Goal: Task Accomplishment & Management: Use online tool/utility

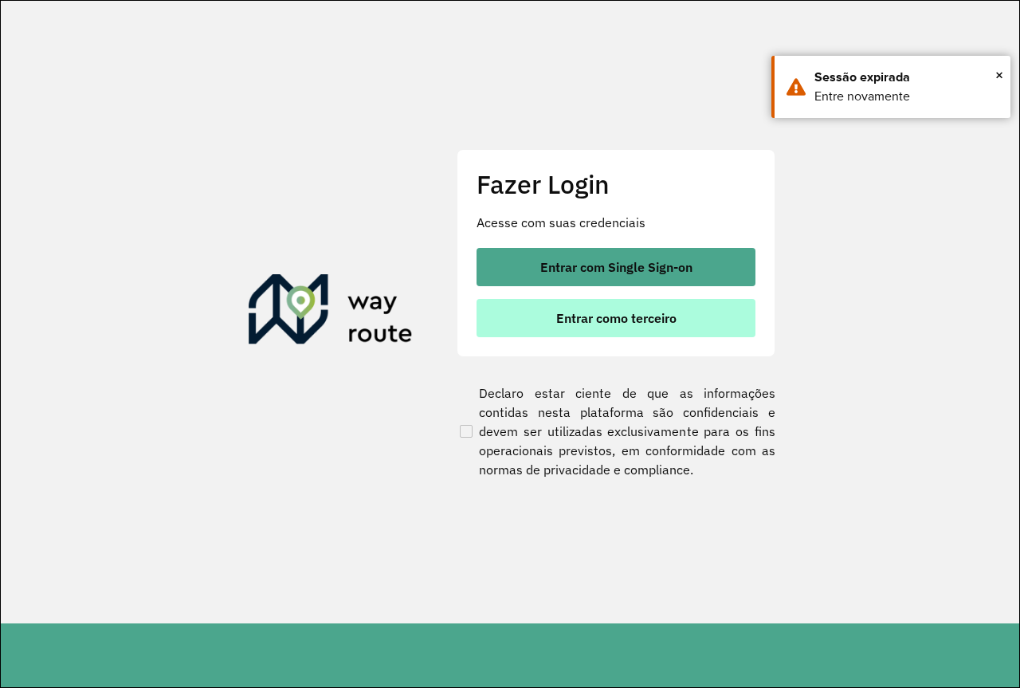
click at [621, 317] on span "Entrar como terceiro" at bounding box center [616, 317] width 120 height 13
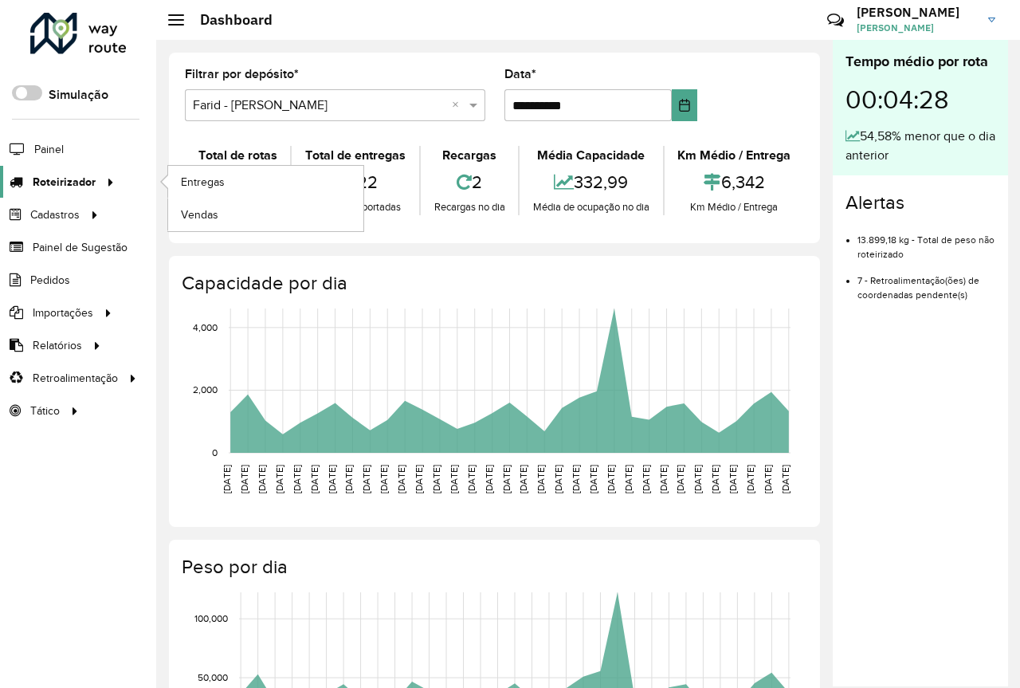
click at [51, 185] on span "Roteirizador" at bounding box center [64, 182] width 63 height 17
click at [200, 179] on span "Entregas" at bounding box center [203, 182] width 45 height 17
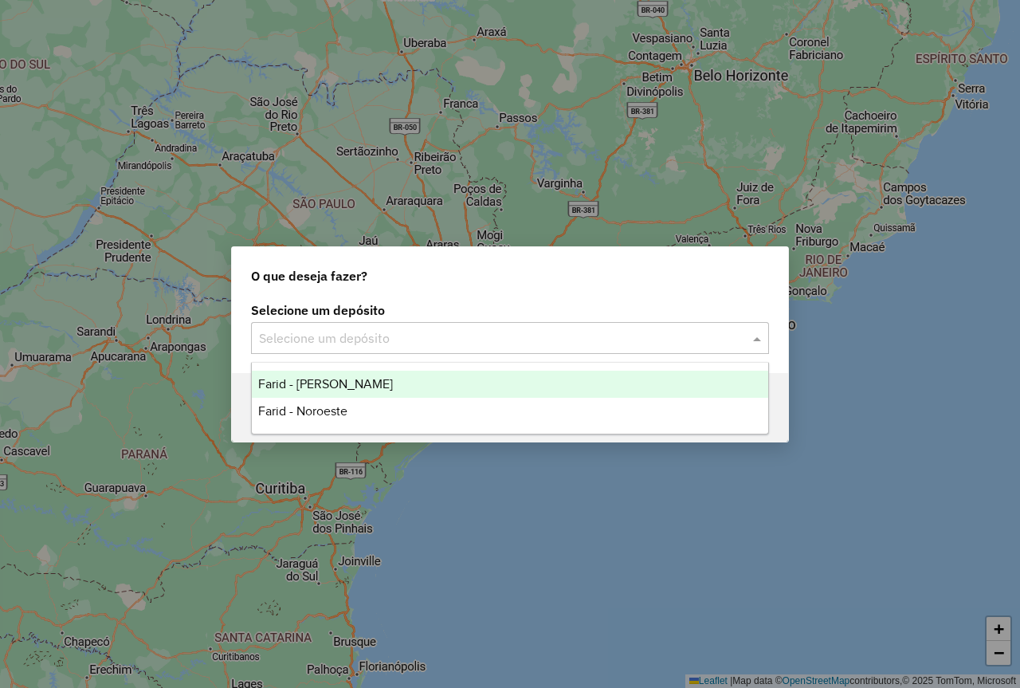
click at [317, 323] on div "Selecione um depósito" at bounding box center [510, 338] width 518 height 32
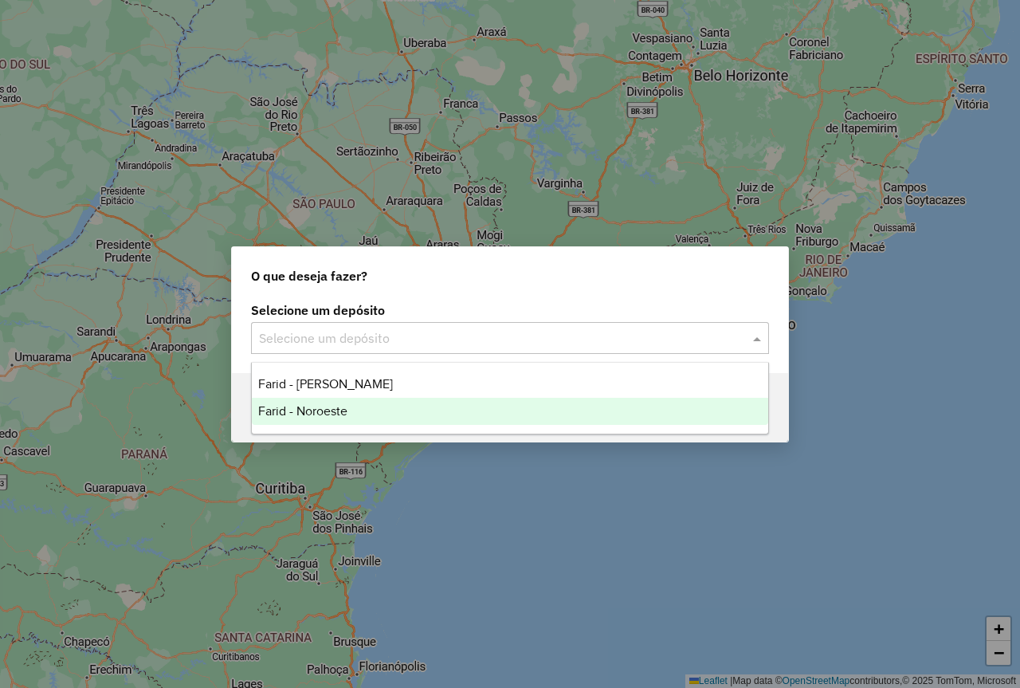
click at [307, 409] on span "Farid - Noroeste" at bounding box center [302, 411] width 89 height 14
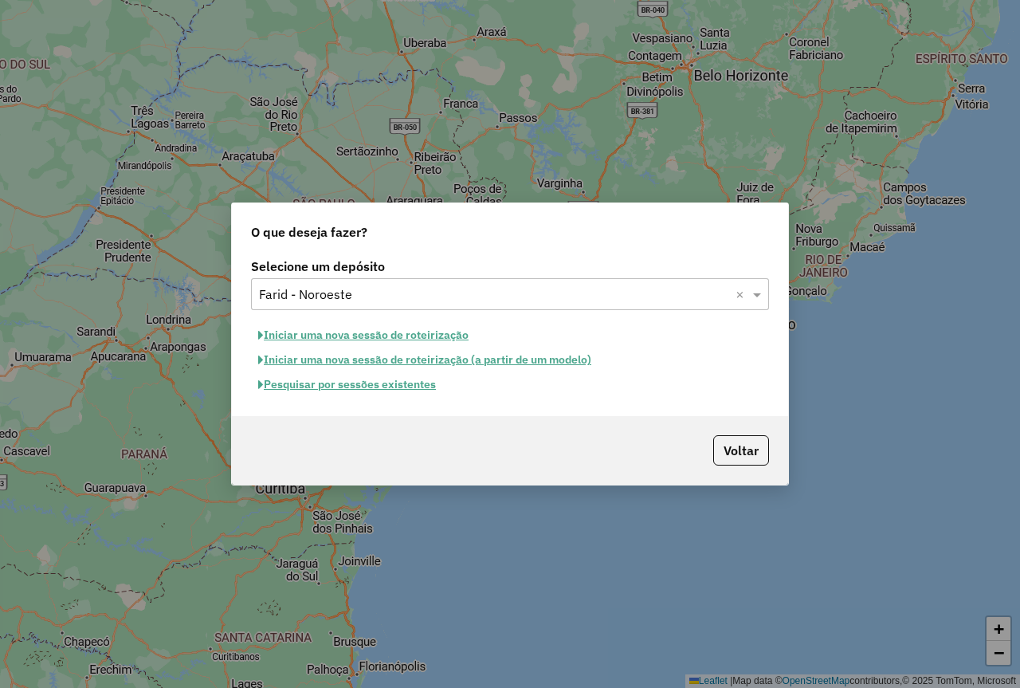
click at [379, 339] on button "Iniciar uma nova sessão de roteirização" at bounding box center [363, 335] width 225 height 25
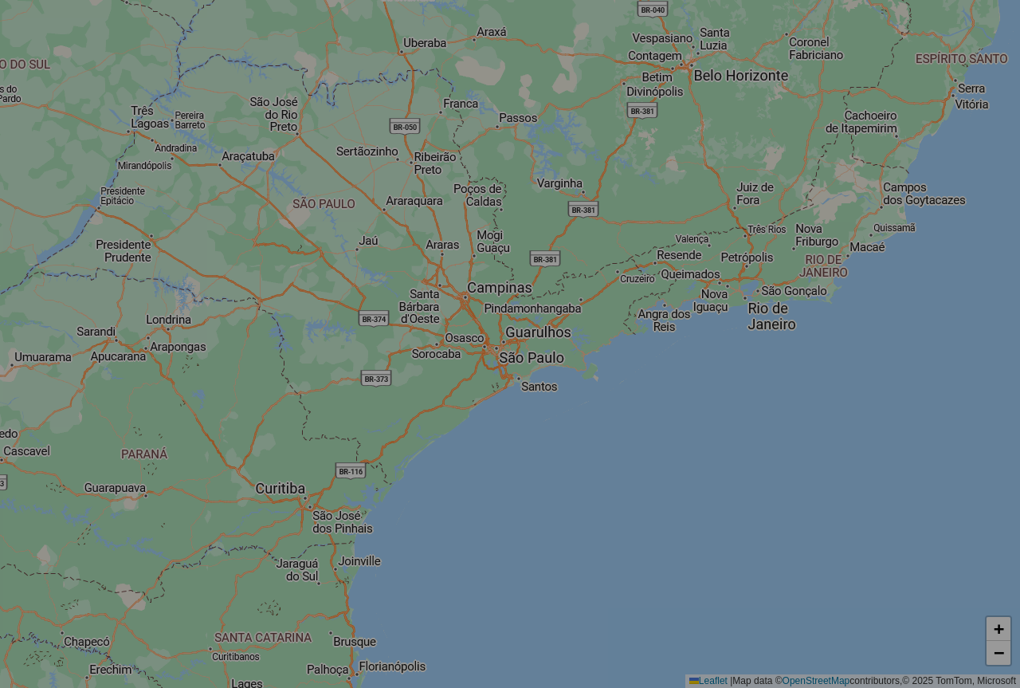
select select "*"
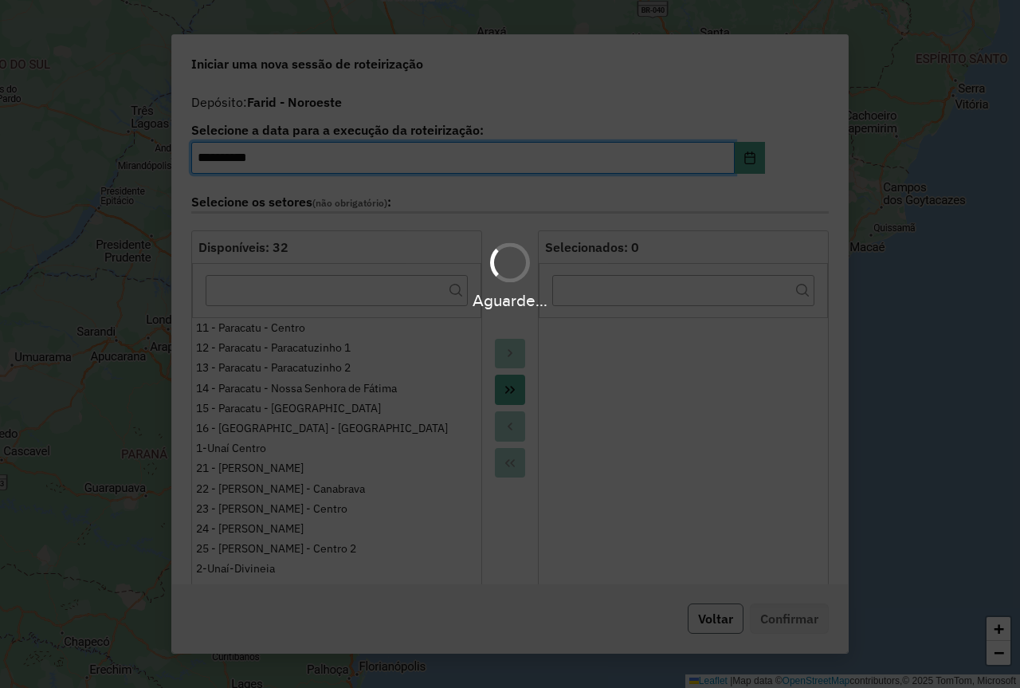
click at [708, 618] on button "Voltar" at bounding box center [716, 618] width 56 height 30
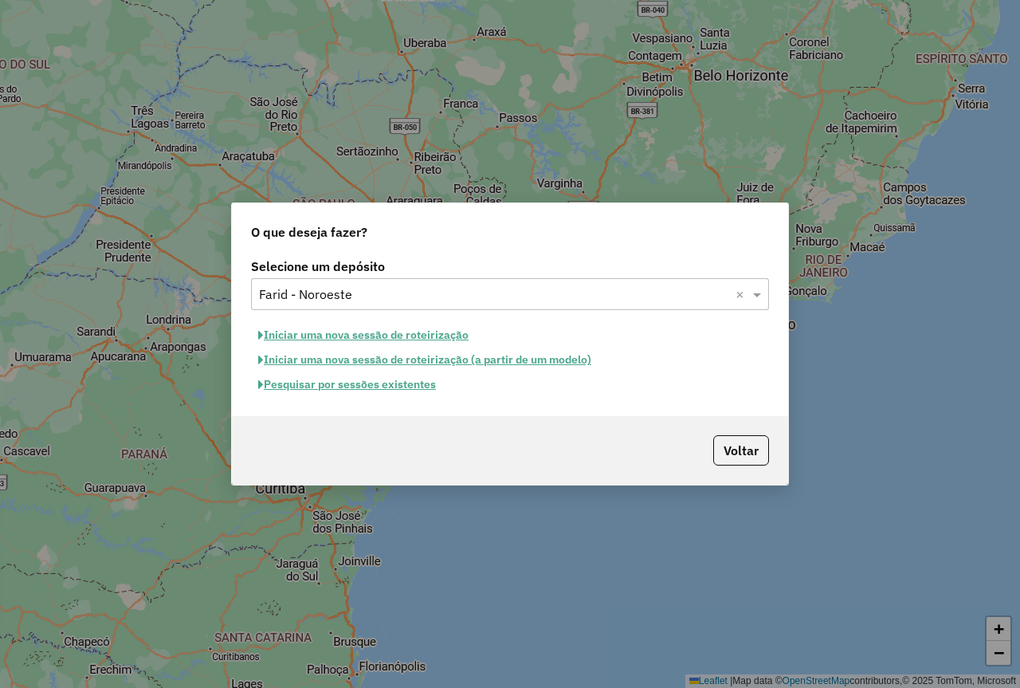
click at [383, 388] on button "Pesquisar por sessões existentes" at bounding box center [347, 384] width 192 height 25
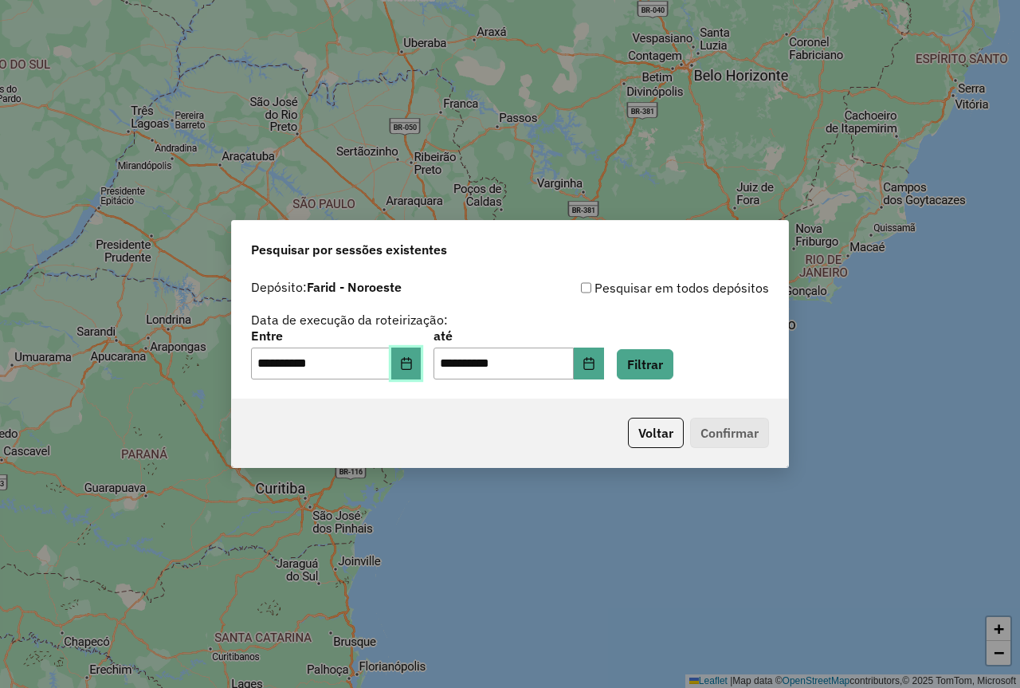
click at [411, 359] on icon "Choose Date" at bounding box center [406, 363] width 10 height 13
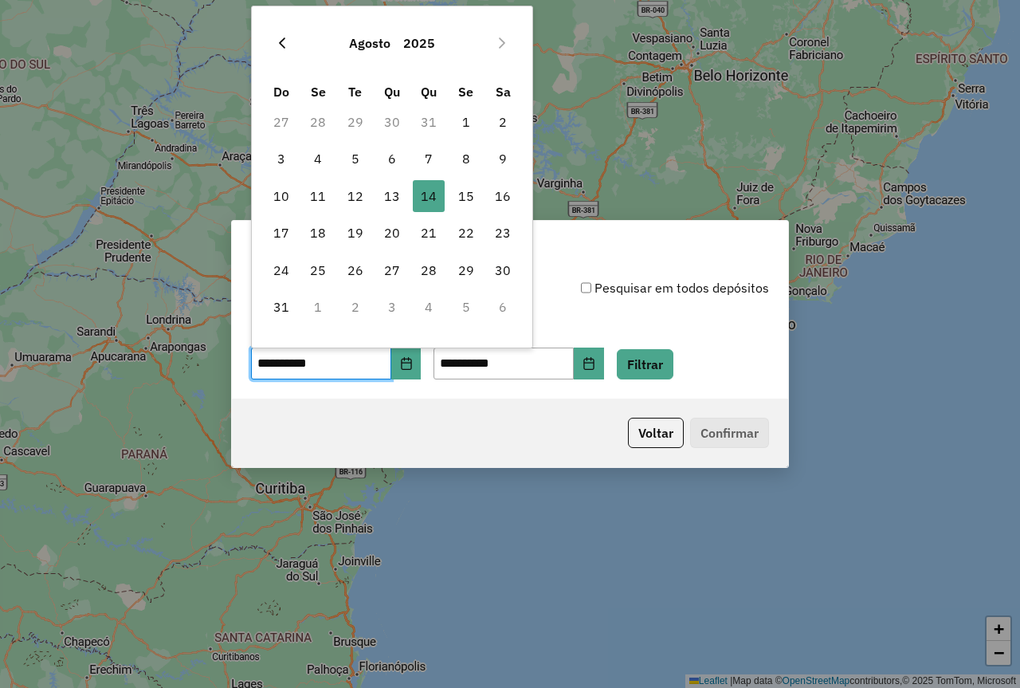
click at [280, 47] on icon "Previous Month" at bounding box center [282, 43] width 13 height 13
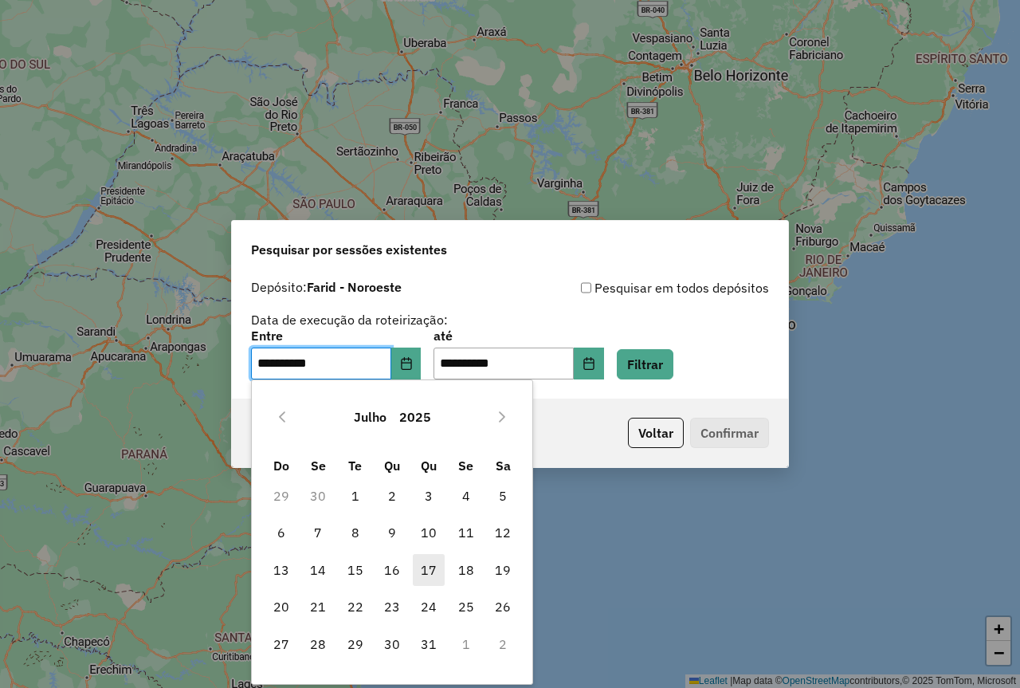
click at [425, 569] on span "17" at bounding box center [429, 570] width 32 height 32
type input "**********"
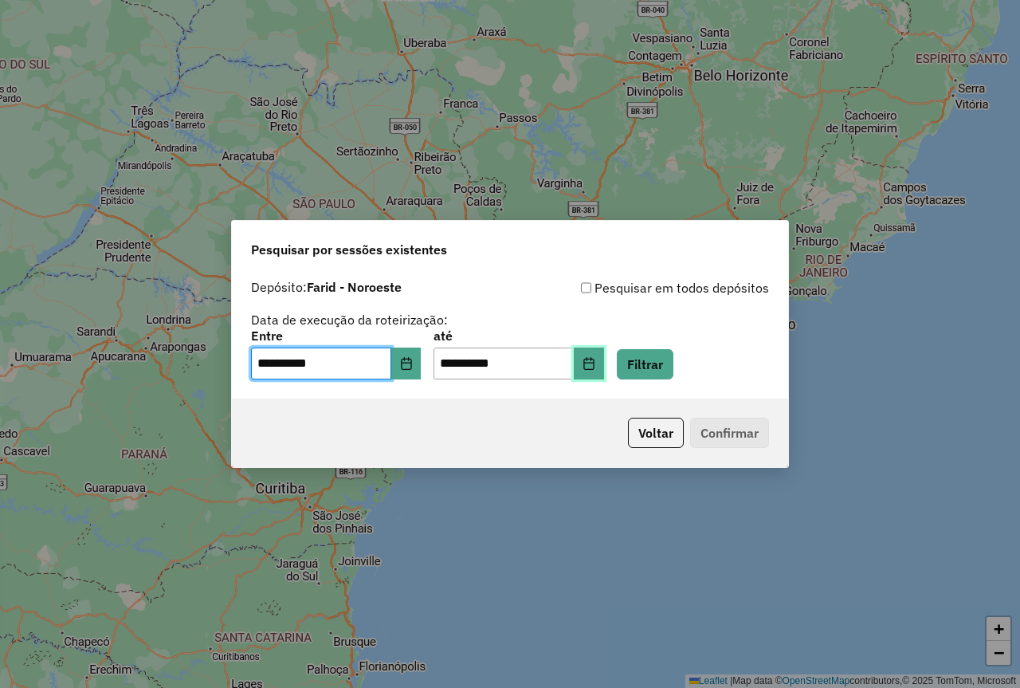
click at [595, 366] on icon "Choose Date" at bounding box center [588, 363] width 13 height 13
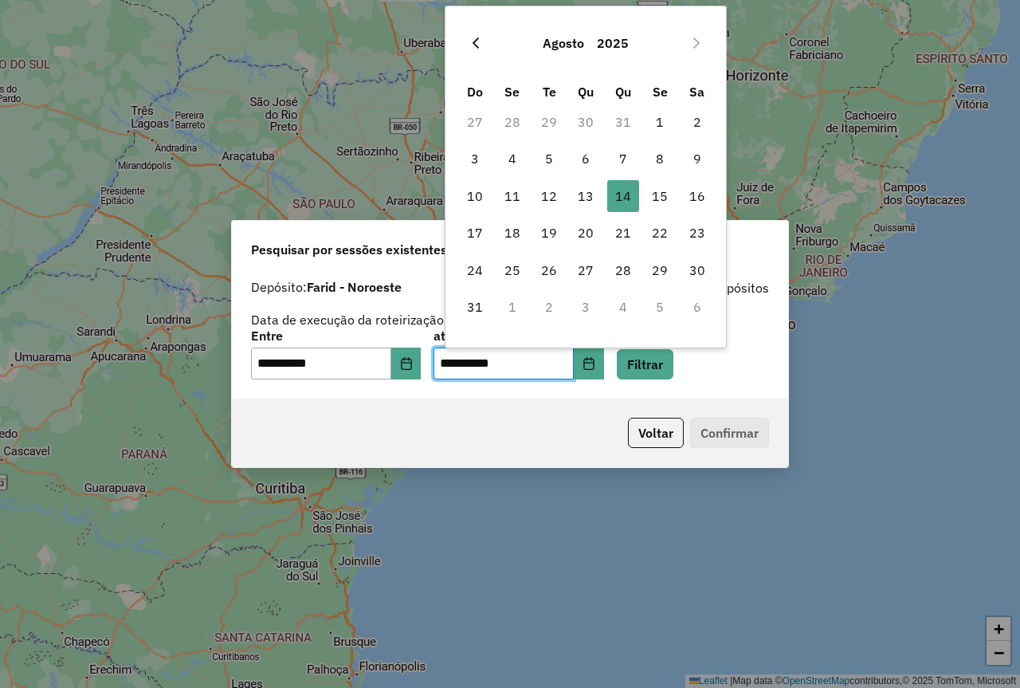
click at [483, 48] on button "Previous Month" at bounding box center [475, 42] width 25 height 25
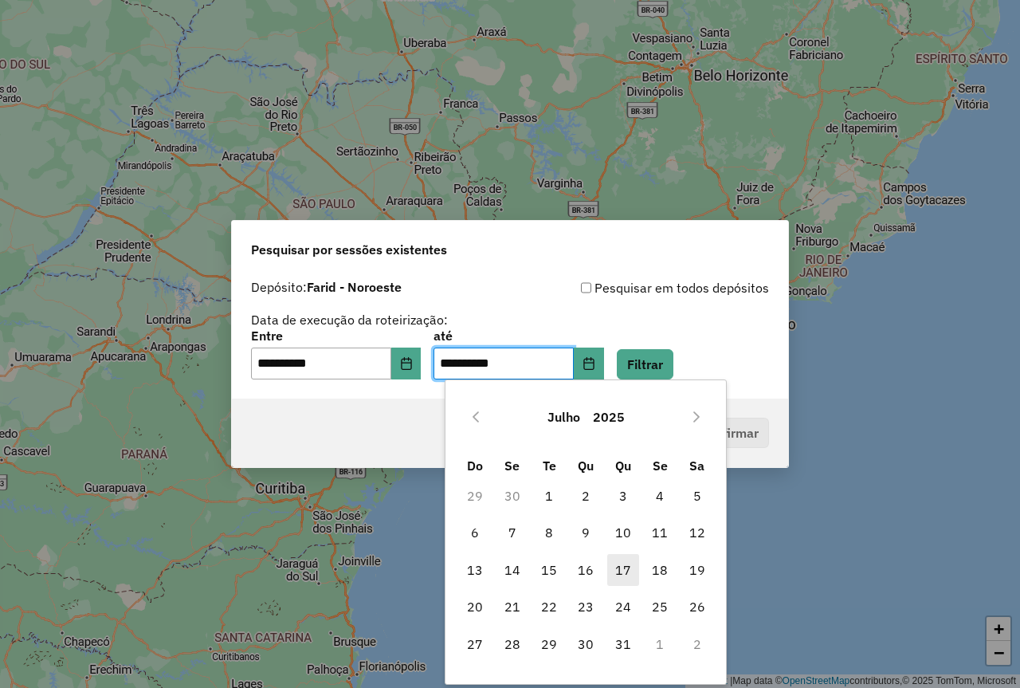
click at [625, 568] on span "17" at bounding box center [623, 570] width 32 height 32
type input "**********"
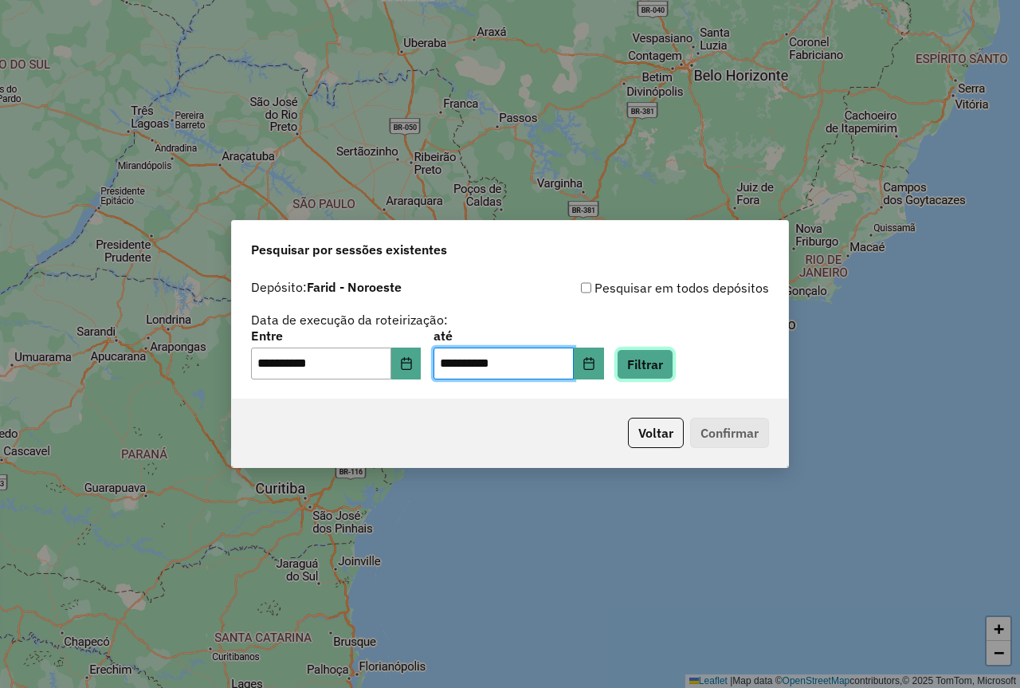
click at [673, 358] on button "Filtrar" at bounding box center [645, 364] width 57 height 30
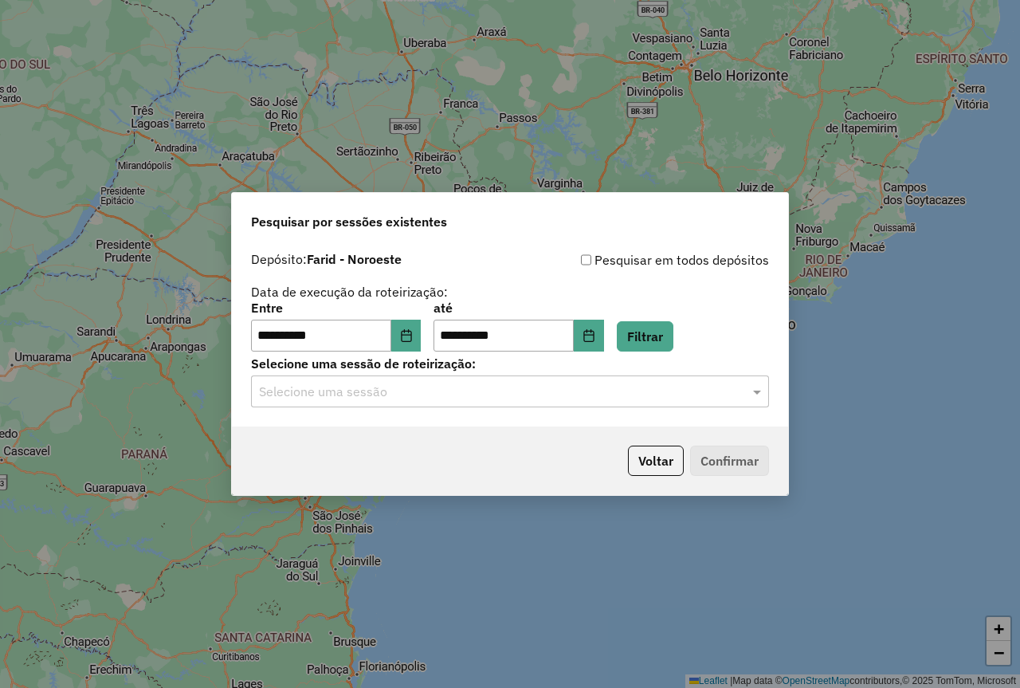
click at [563, 392] on input "text" at bounding box center [494, 391] width 470 height 19
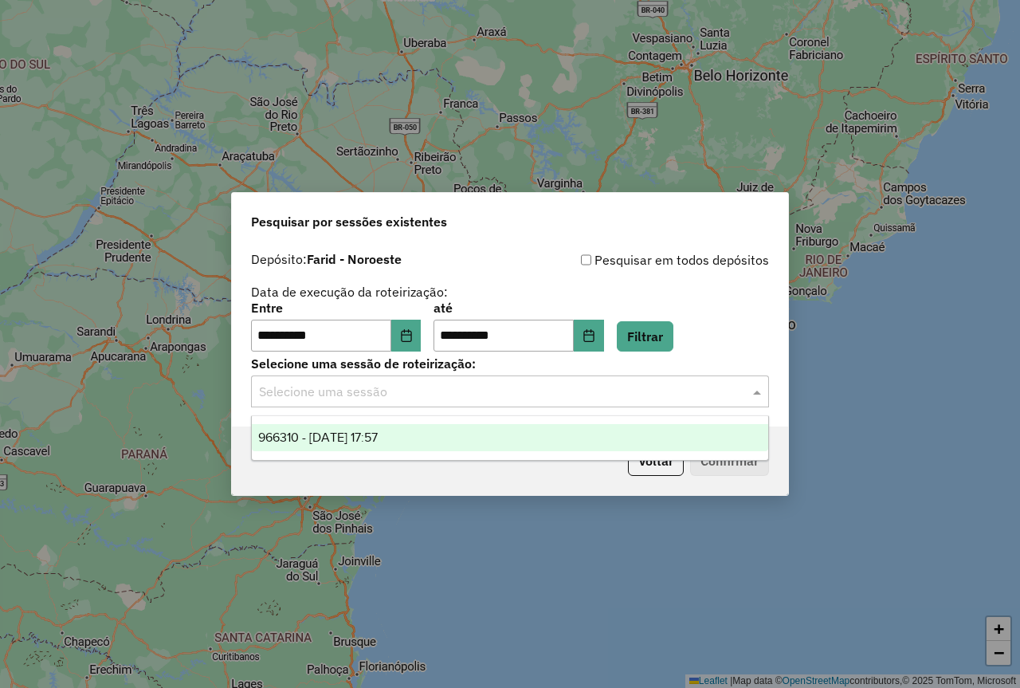
click at [464, 429] on div "966310 - 17/07/2025 17:57" at bounding box center [510, 437] width 516 height 27
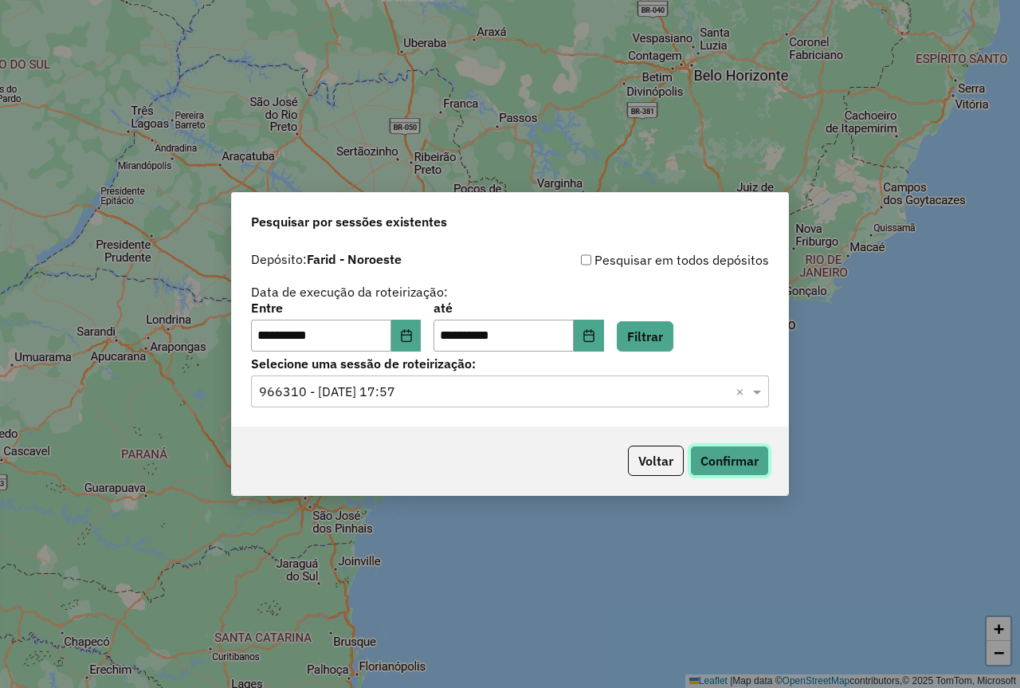
click at [735, 468] on button "Confirmar" at bounding box center [729, 460] width 79 height 30
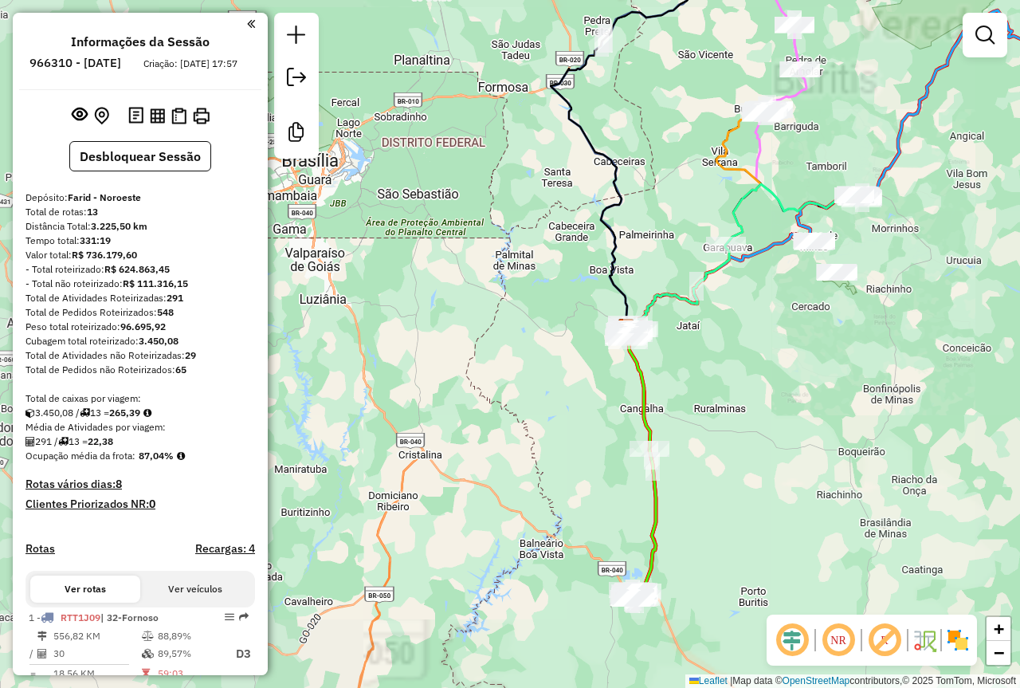
drag, startPoint x: 740, startPoint y: 298, endPoint x: 676, endPoint y: 370, distance: 95.9
click at [680, 362] on div "Janela de atendimento Grade de atendimento Capacidade Transportadoras Veículos …" at bounding box center [510, 344] width 1020 height 688
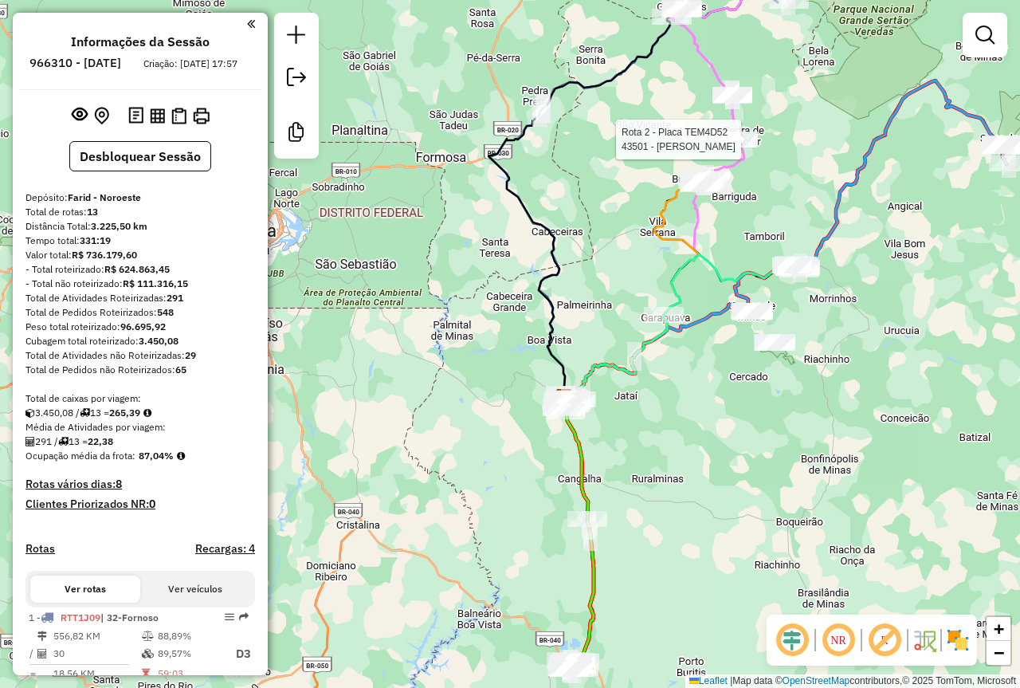
select select "**********"
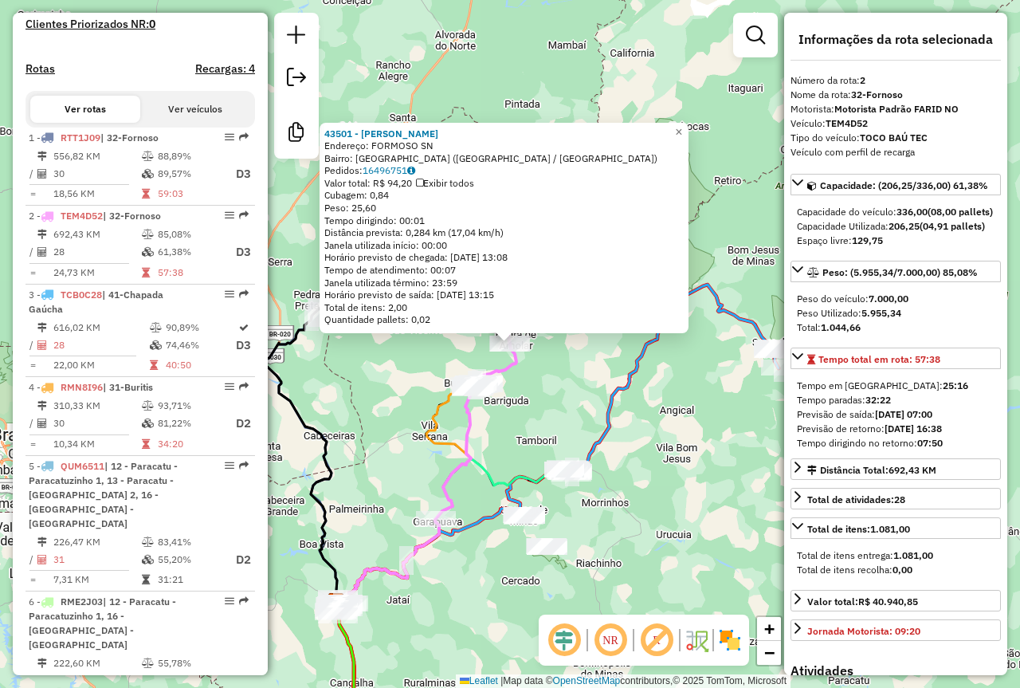
scroll to position [687, 0]
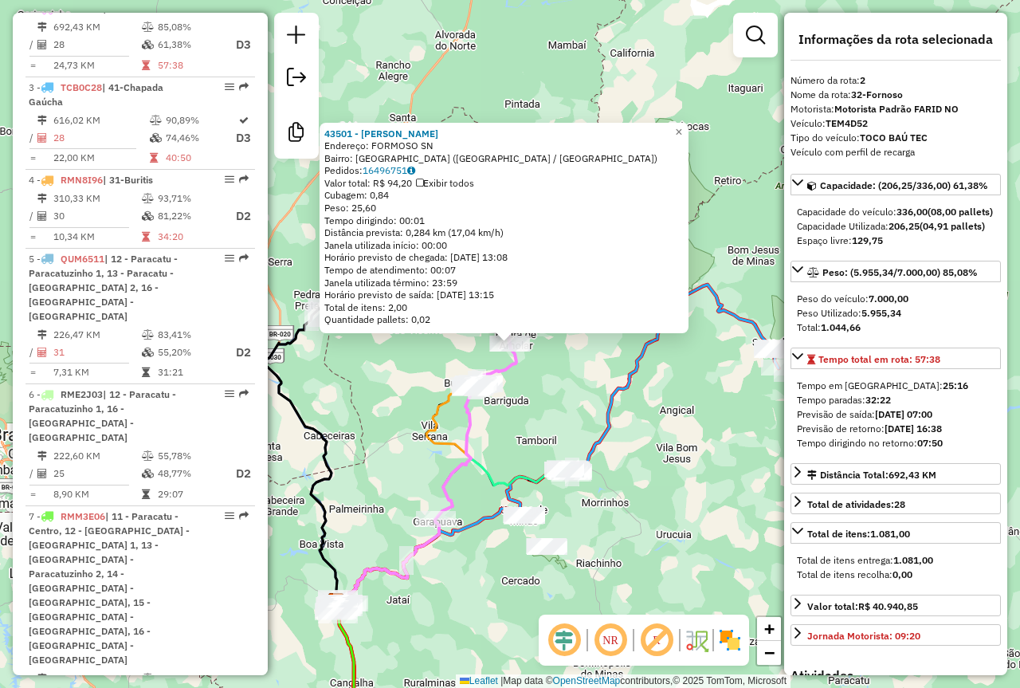
click at [638, 391] on div "43501 - MARIA GOMES Endereço: FORMOSO SN Bairro: VILA MARAVILHA (BURITIS / MG) …" at bounding box center [510, 344] width 1020 height 688
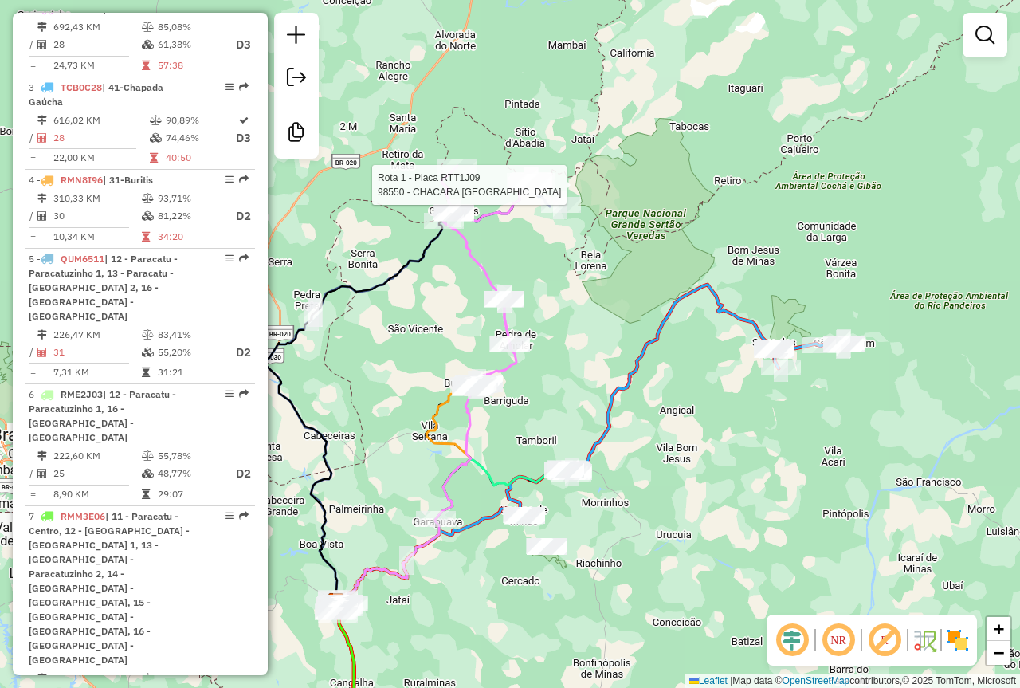
select select "**********"
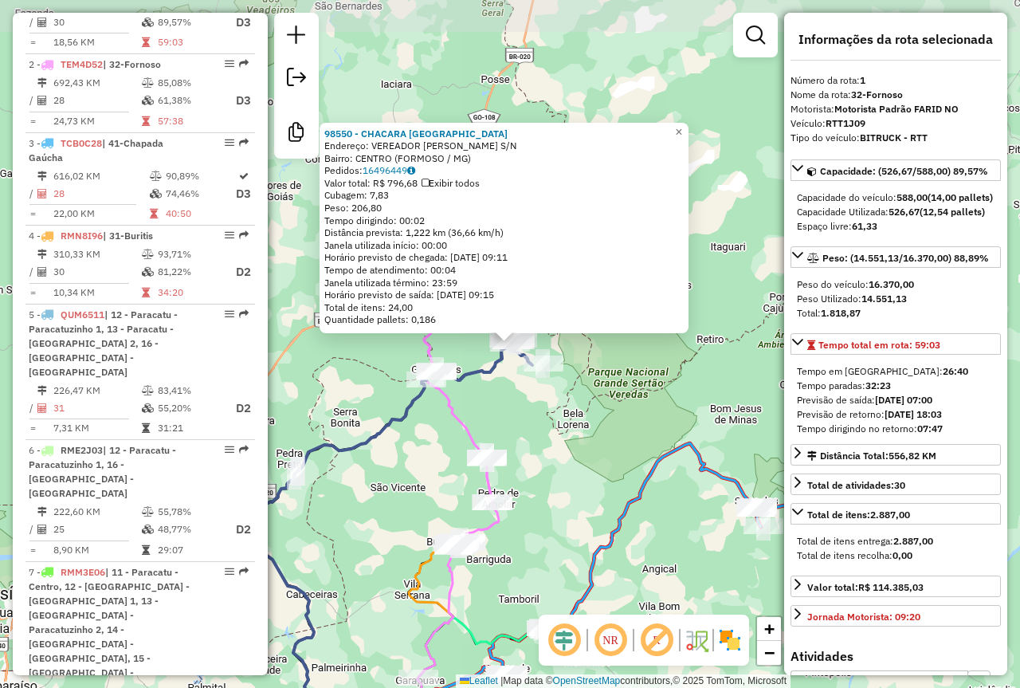
scroll to position [609, 0]
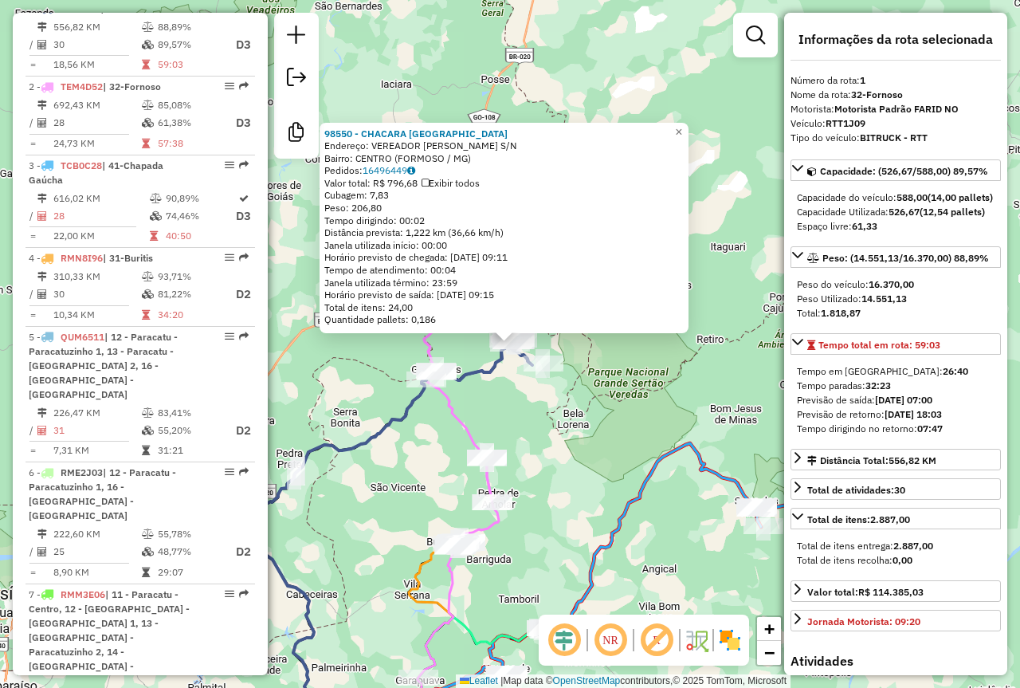
click at [571, 473] on div "98550 - CHACARA FORTALEZA Endereço: VEREADOR JOSE BATISTA ARAUJO S/N Bairro: CE…" at bounding box center [510, 344] width 1020 height 688
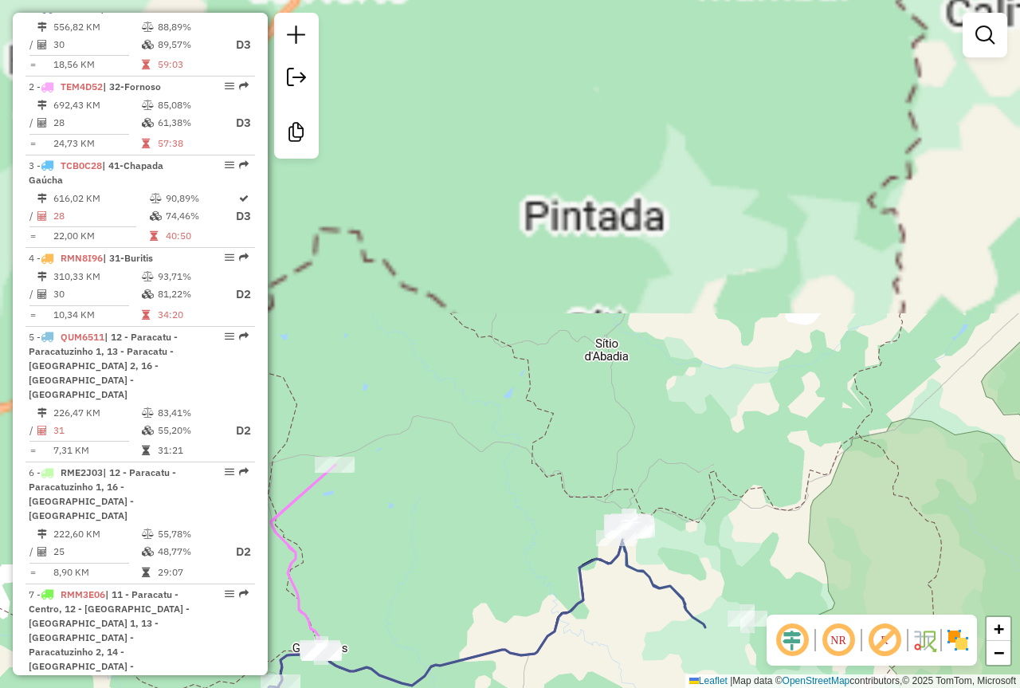
drag, startPoint x: 579, startPoint y: 434, endPoint x: 583, endPoint y: 269, distance: 165.0
click at [584, 341] on div "Janela de atendimento Grade de atendimento Capacidade Transportadoras Veículos …" at bounding box center [510, 344] width 1020 height 688
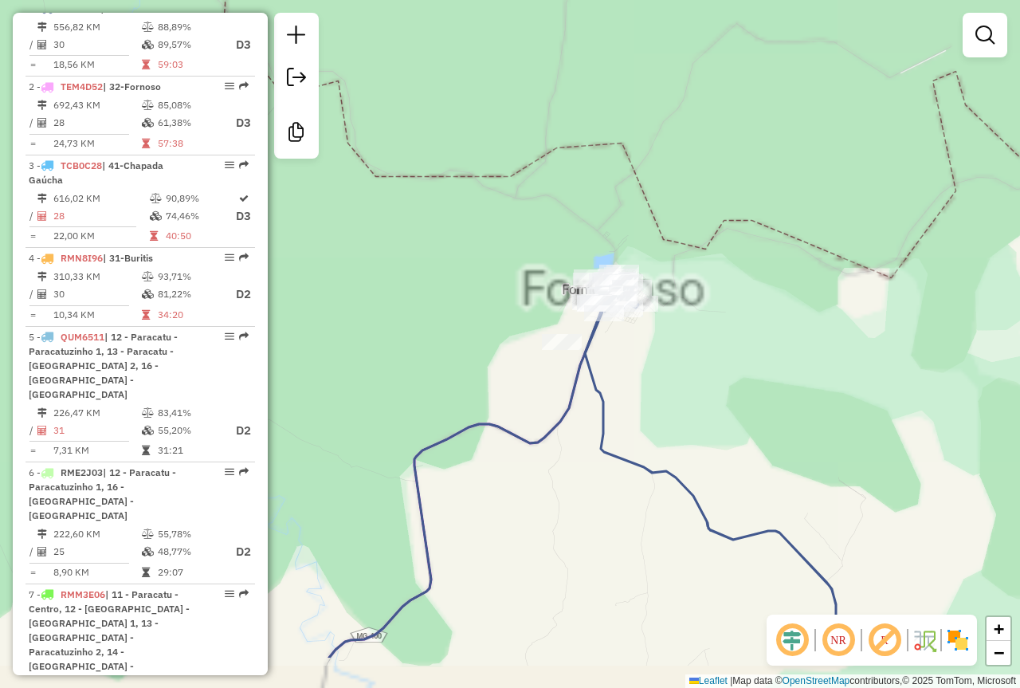
drag, startPoint x: 703, startPoint y: 407, endPoint x: 671, endPoint y: 181, distance: 228.6
click at [690, 244] on div "Janela de atendimento Grade de atendimento Capacidade Transportadoras Veículos …" at bounding box center [510, 344] width 1020 height 688
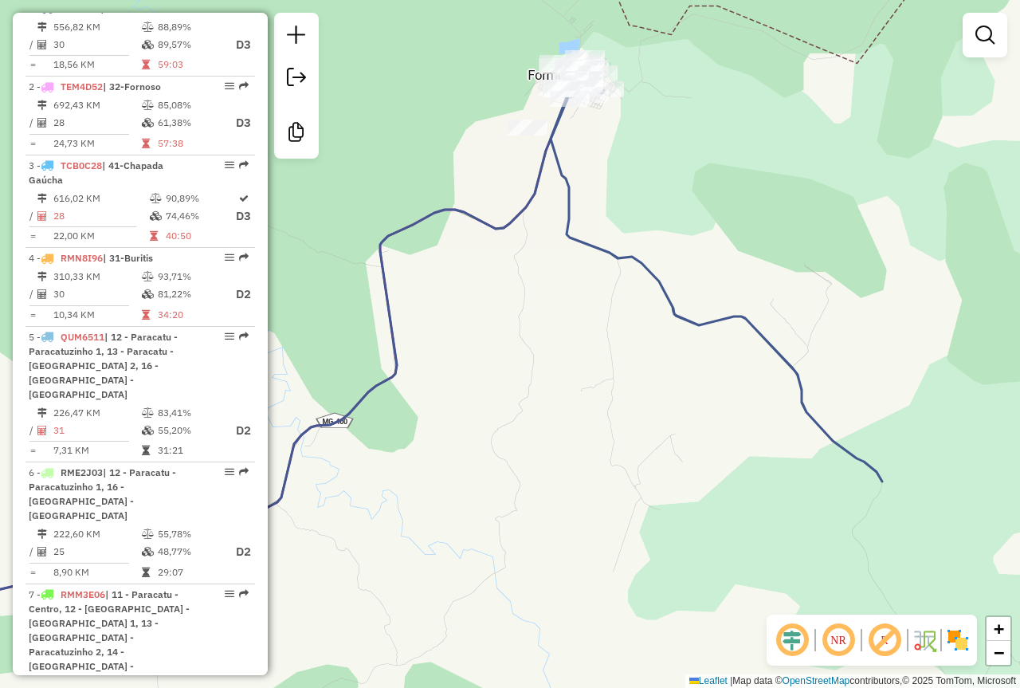
drag, startPoint x: 807, startPoint y: 382, endPoint x: 660, endPoint y: 252, distance: 197.0
click at [680, 280] on icon at bounding box center [715, 269] width 331 height 423
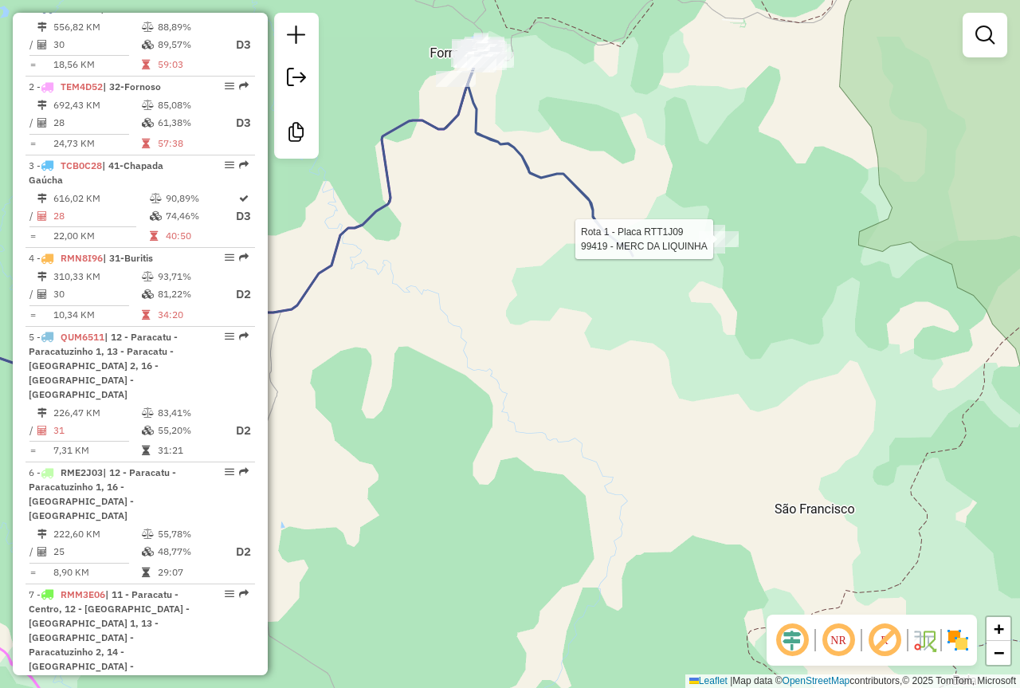
select select "**********"
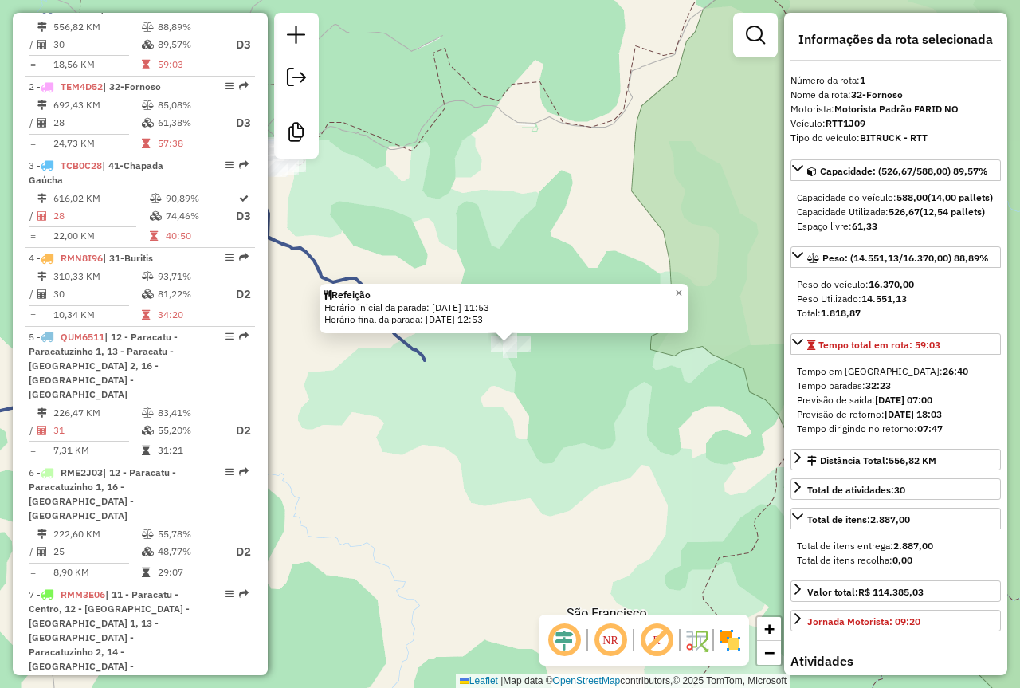
click at [567, 374] on div "Refeição Horário inicial da parada: 18/07/2025 11:53 Horário final da parada: 1…" at bounding box center [510, 344] width 1020 height 688
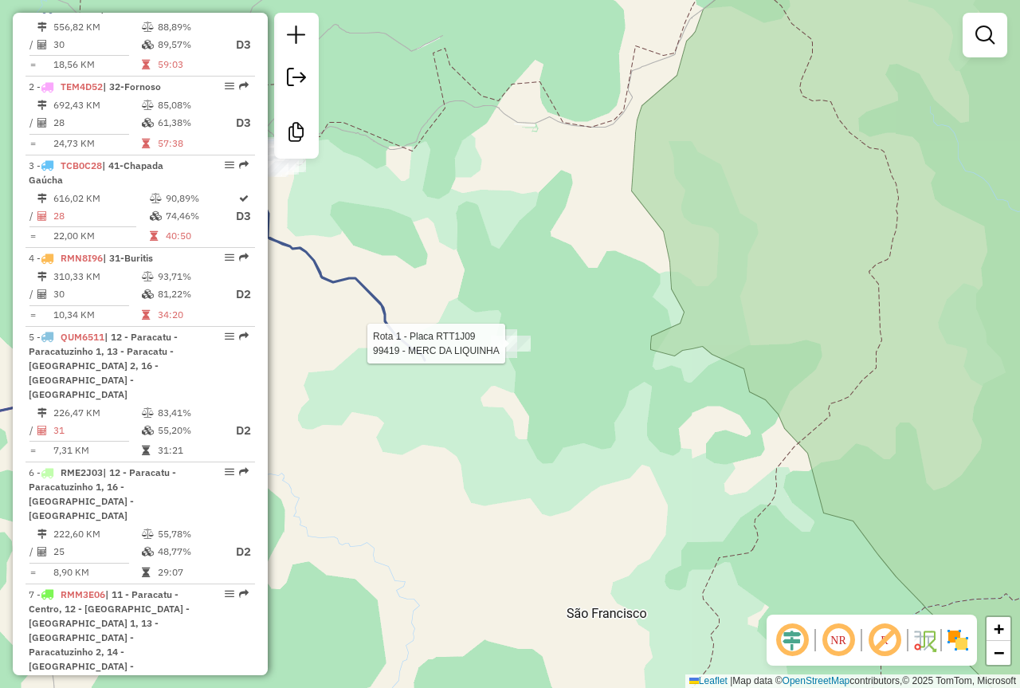
select select "**********"
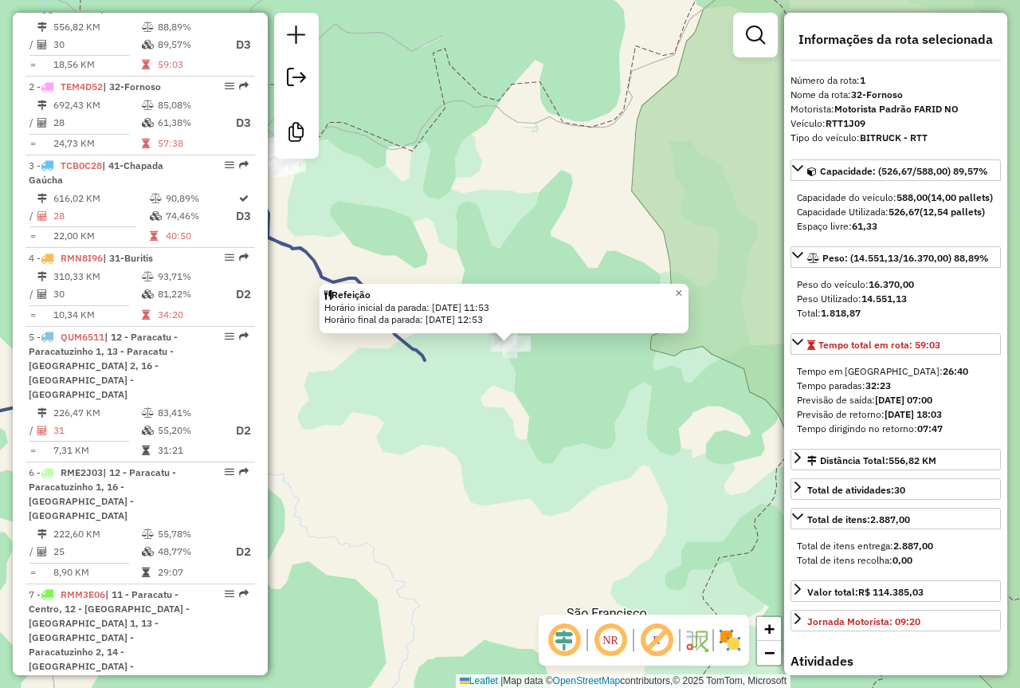
click at [506, 375] on div "Rota 1 - Placa RTT1J09 99419 - MERC DA LIQUINHA Refeição Horário inicial da par…" at bounding box center [510, 344] width 1020 height 688
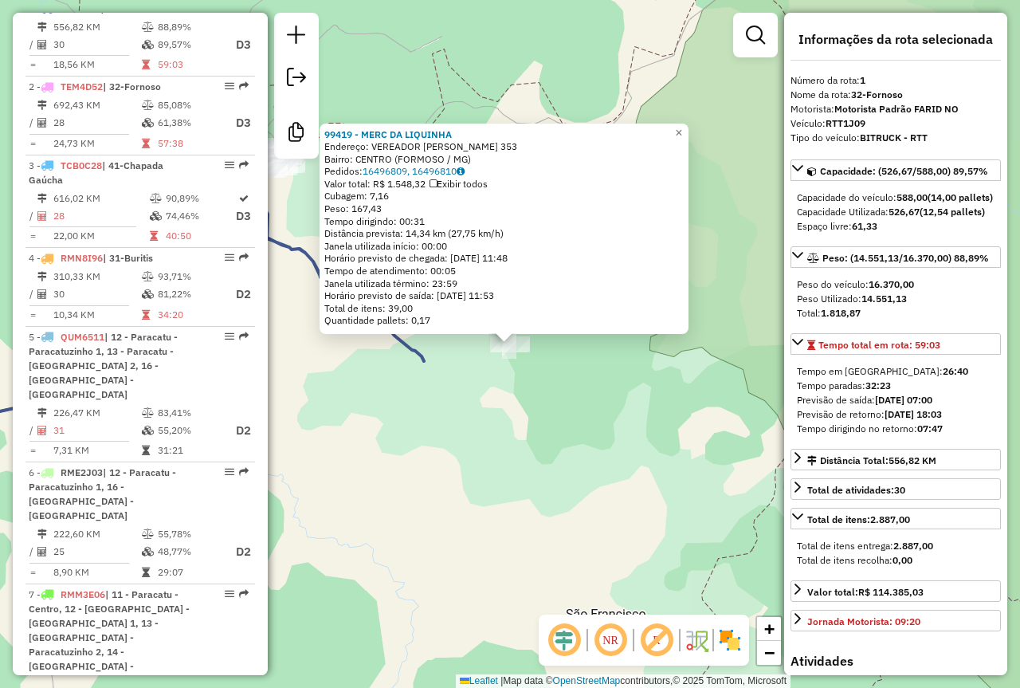
click at [419, 378] on div "99419 - MERC DA LIQUINHA Endereço: VEREADOR JOSE BATISTA ARAUJO 353 Bairro: CEN…" at bounding box center [510, 344] width 1020 height 688
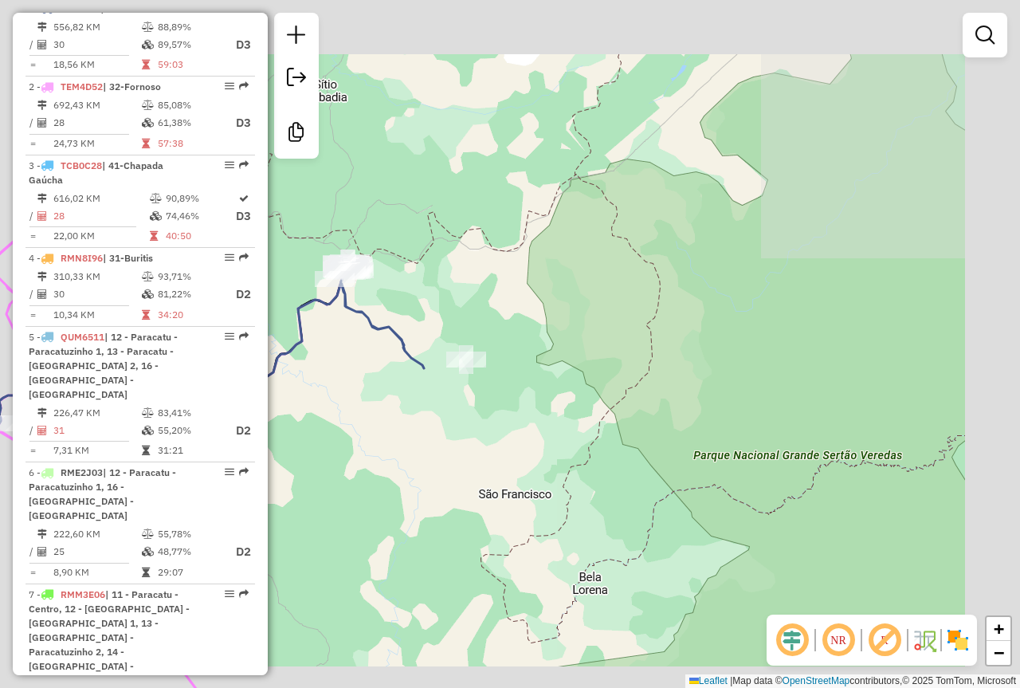
drag, startPoint x: 420, startPoint y: 357, endPoint x: 594, endPoint y: 433, distance: 190.2
click at [424, 368] on icon at bounding box center [382, 315] width 83 height 106
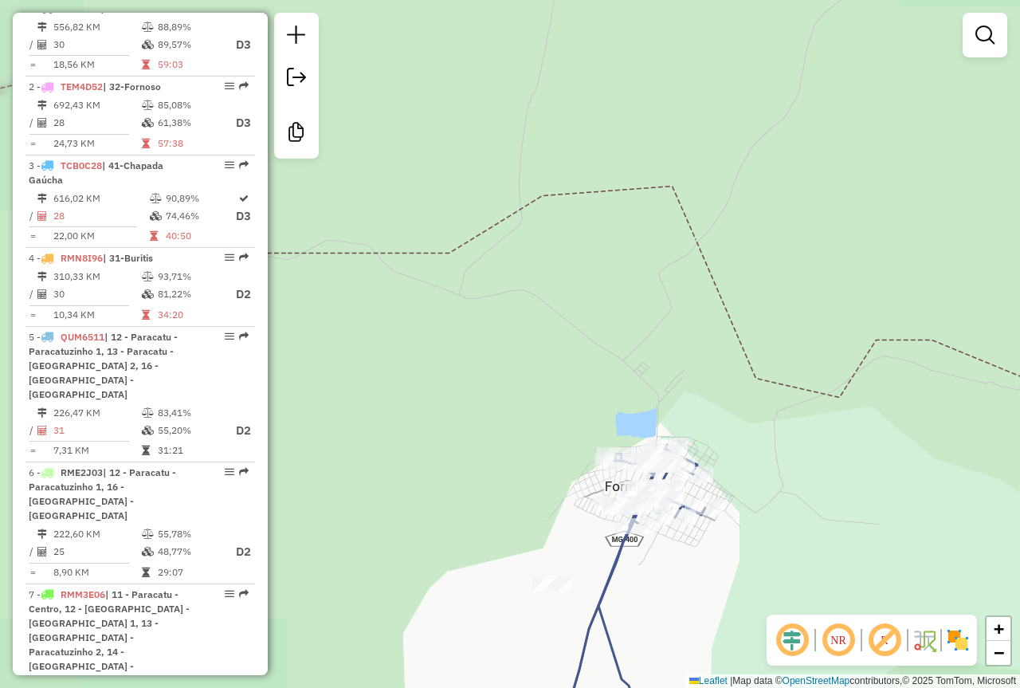
drag, startPoint x: 594, startPoint y: 413, endPoint x: 539, endPoint y: 250, distance: 171.6
click at [549, 273] on div "Rota 1 - Placa RTT1J09 99419 - MERC DA LIQUINHA Janela de atendimento Grade de …" at bounding box center [510, 344] width 1020 height 688
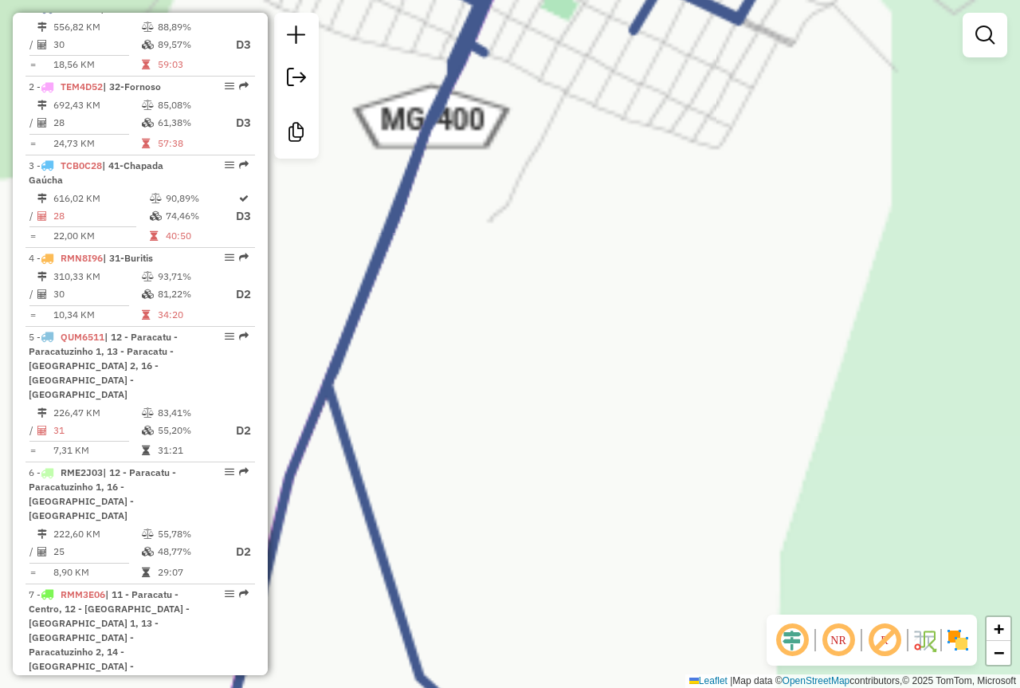
drag, startPoint x: 546, startPoint y: 224, endPoint x: 600, endPoint y: 387, distance: 171.8
click at [596, 374] on div "Rota 1 - Placa RTT1J09 99419 - MERC DA LIQUINHA Janela de atendimento Grade de …" at bounding box center [510, 344] width 1020 height 688
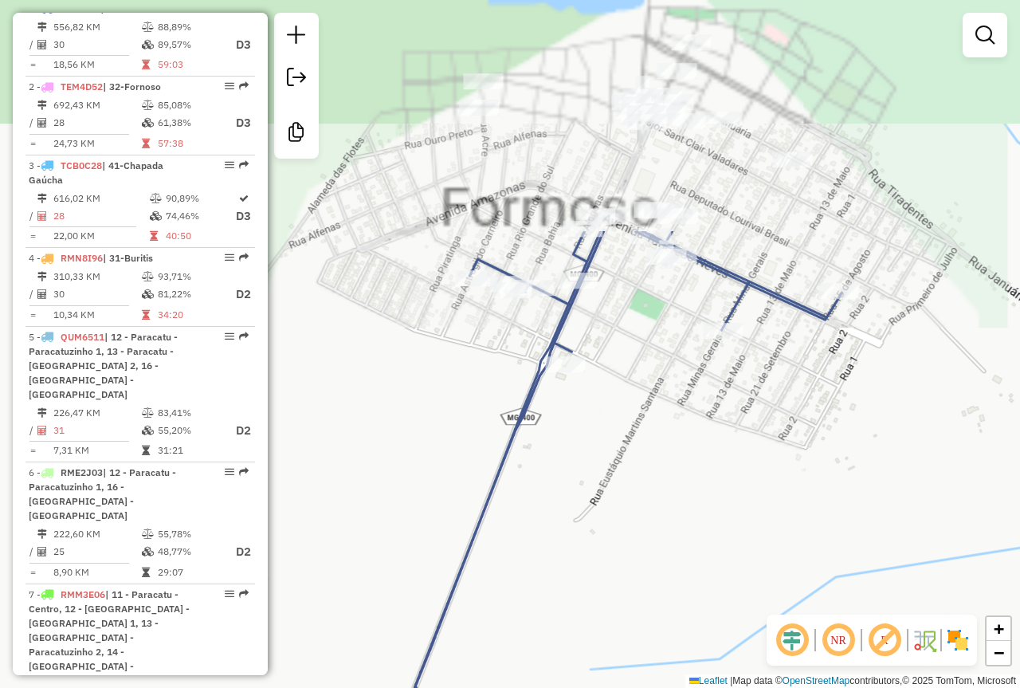
drag, startPoint x: 608, startPoint y: 353, endPoint x: 611, endPoint y: 425, distance: 71.8
click at [611, 420] on div "Rota 1 - Placa RTT1J09 99419 - MERC DA LIQUINHA Janela de atendimento Grade de …" at bounding box center [510, 344] width 1020 height 688
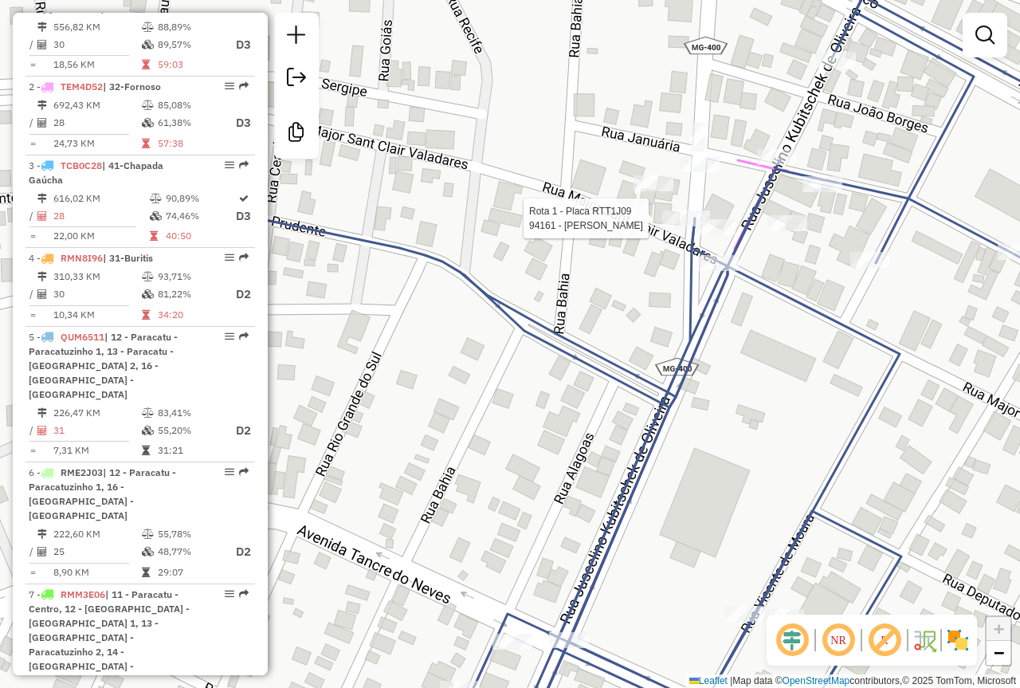
click at [688, 226] on div at bounding box center [686, 218] width 48 height 16
select select "**********"
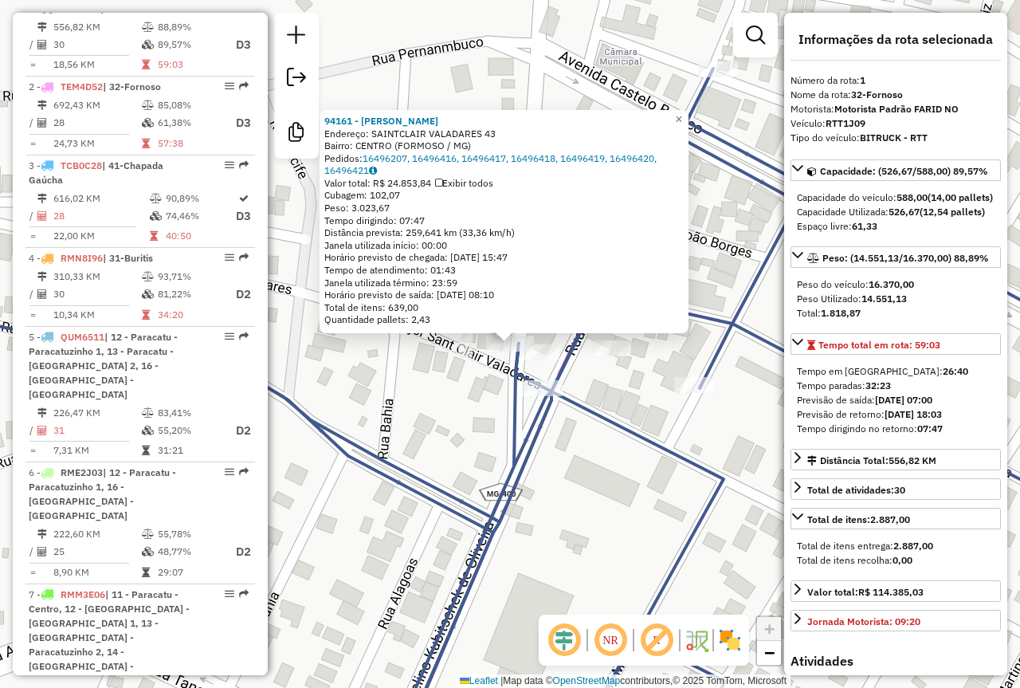
click at [607, 479] on div "94161 - PAULO BARBOSA BRITO Endereço: SAINTCLAIR VALADARES 43 Bairro: CENTRO (F…" at bounding box center [510, 344] width 1020 height 688
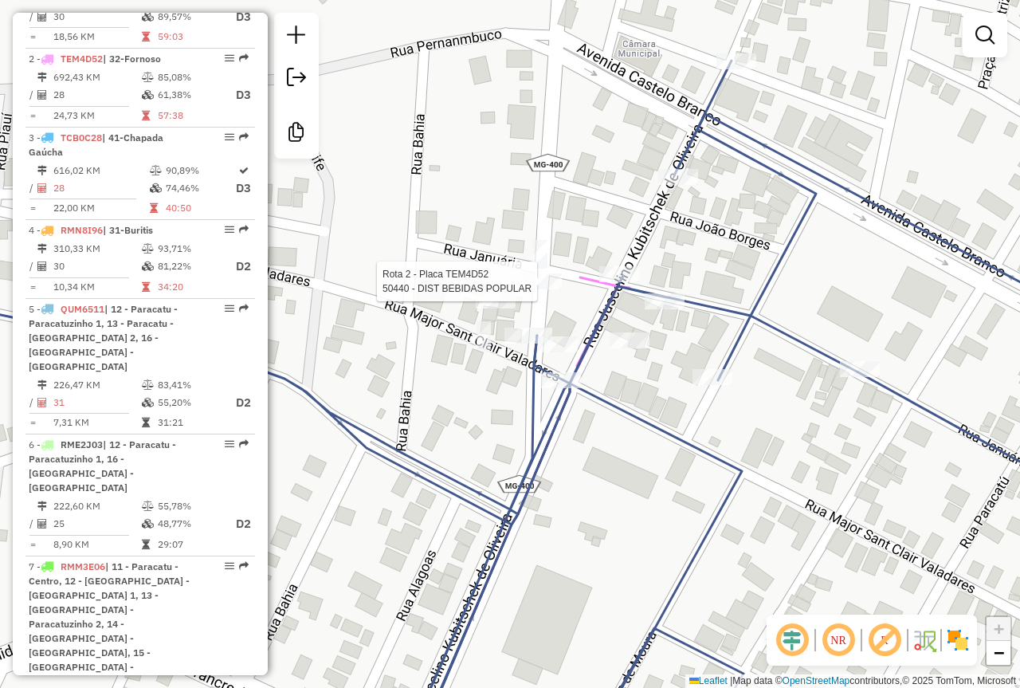
select select "**********"
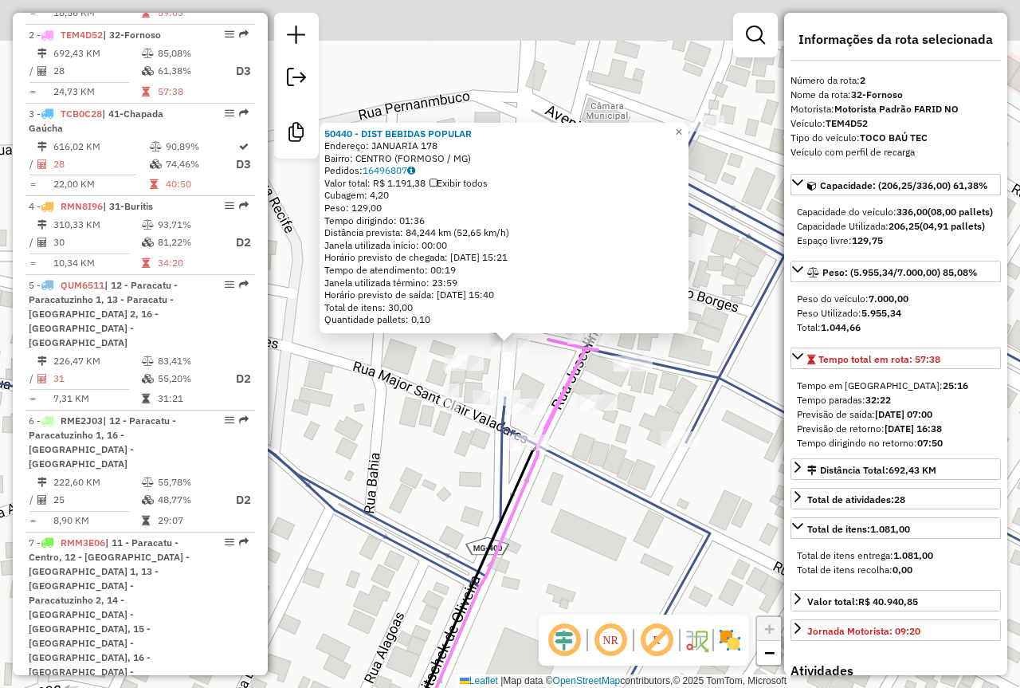
scroll to position [687, 0]
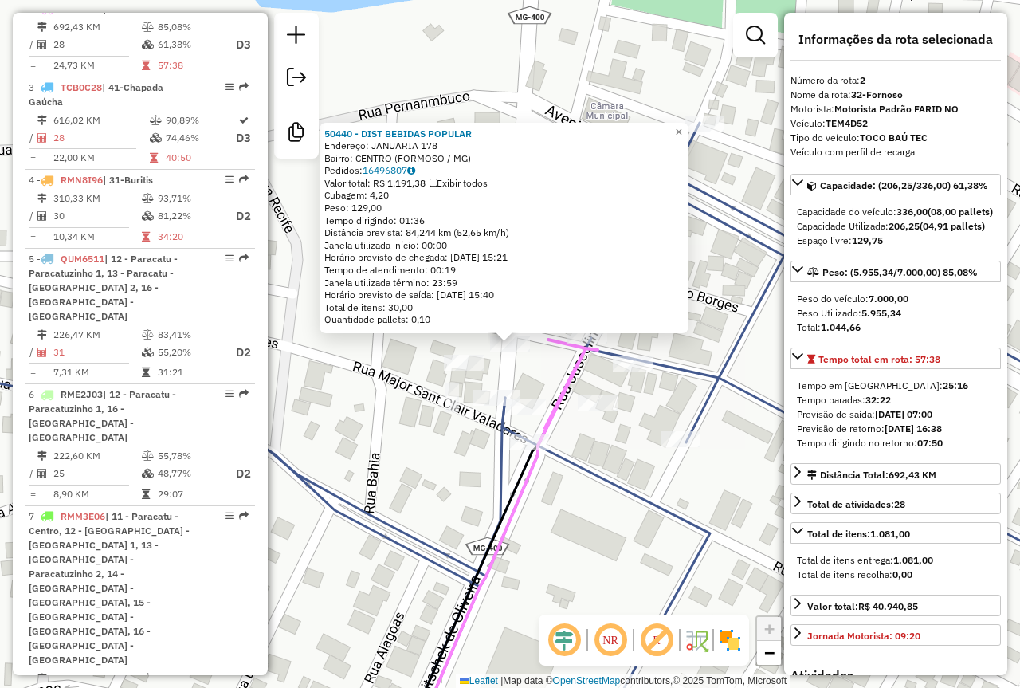
click at [583, 514] on div "50440 - DIST BEBIDAS POPULAR Endereço: JANUARIA 178 Bairro: CENTRO (FORMOSO / M…" at bounding box center [510, 344] width 1020 height 688
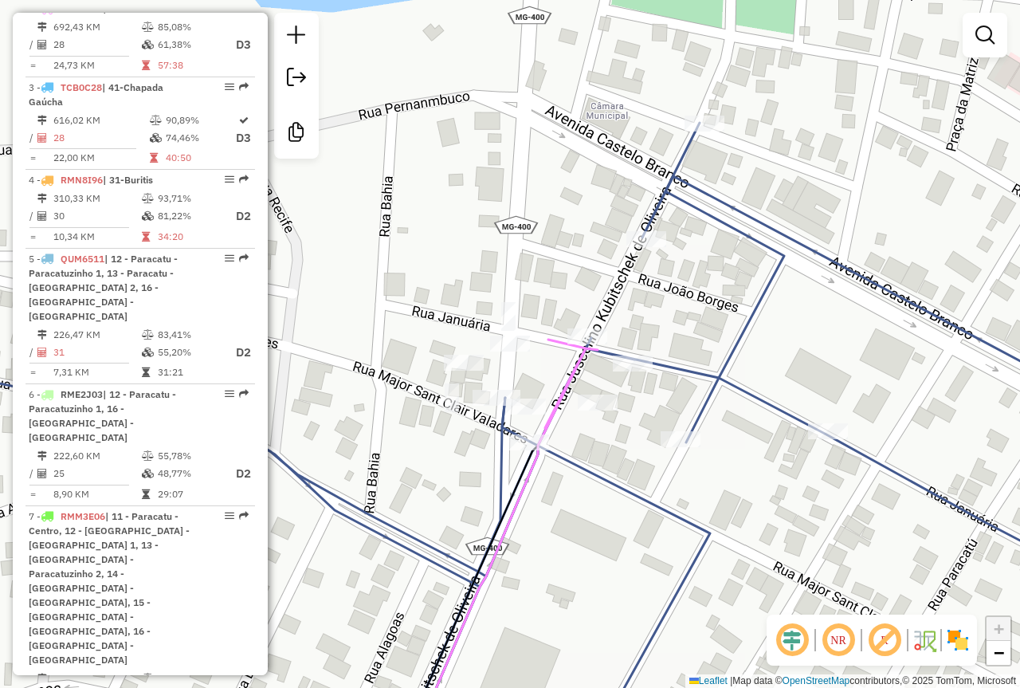
drag, startPoint x: 576, startPoint y: 520, endPoint x: 607, endPoint y: 229, distance: 292.4
click at [578, 342] on div "Janela de atendimento Grade de atendimento Capacidade Transportadoras Veículos …" at bounding box center [510, 344] width 1020 height 688
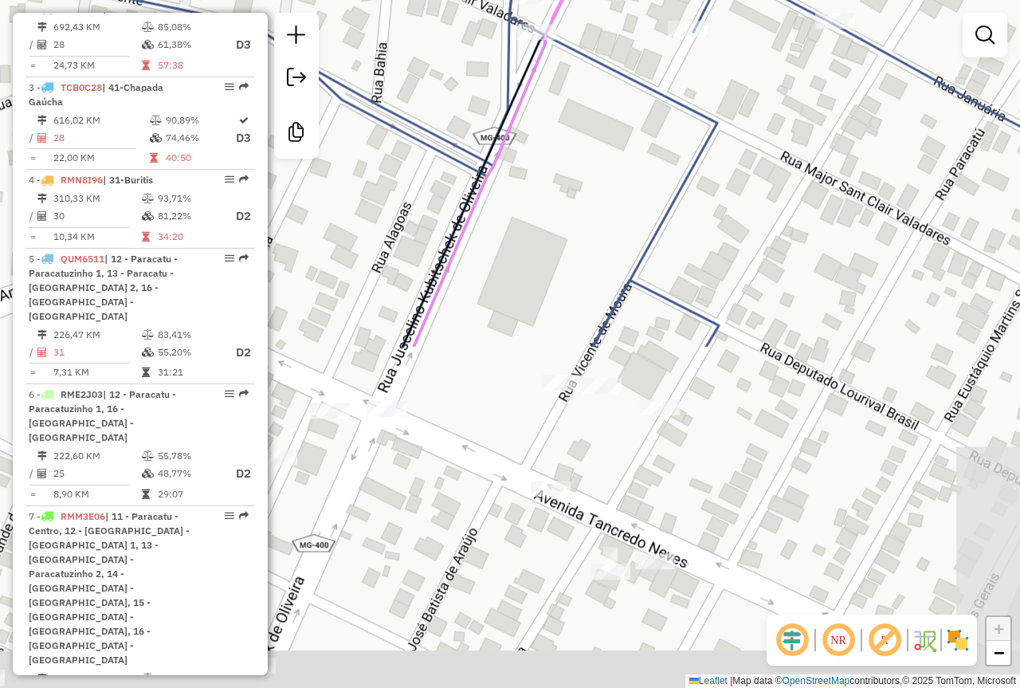
drag, startPoint x: 527, startPoint y: 276, endPoint x: 633, endPoint y: 134, distance: 176.5
click at [602, 171] on div "Janela de atendimento Grade de atendimento Capacidade Transportadoras Veículos …" at bounding box center [510, 344] width 1020 height 688
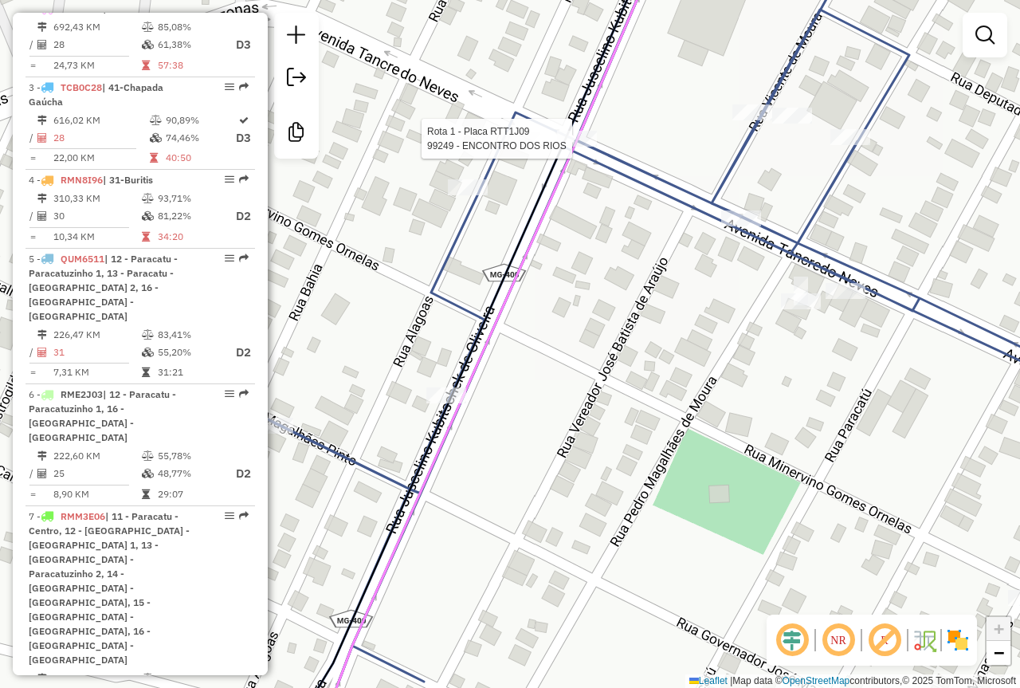
select select "**********"
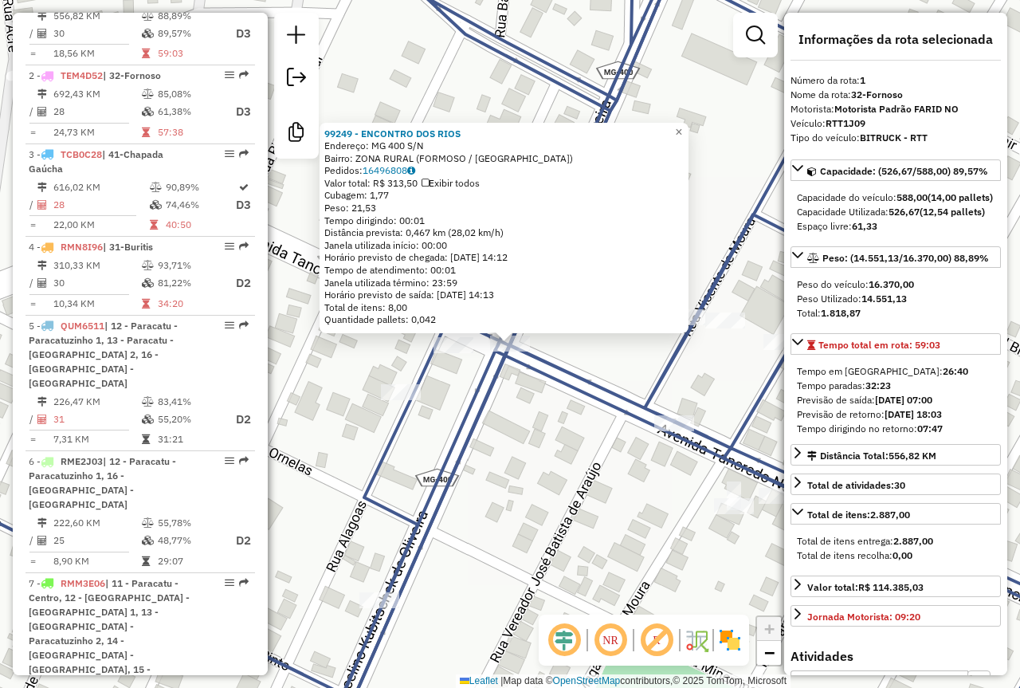
scroll to position [609, 0]
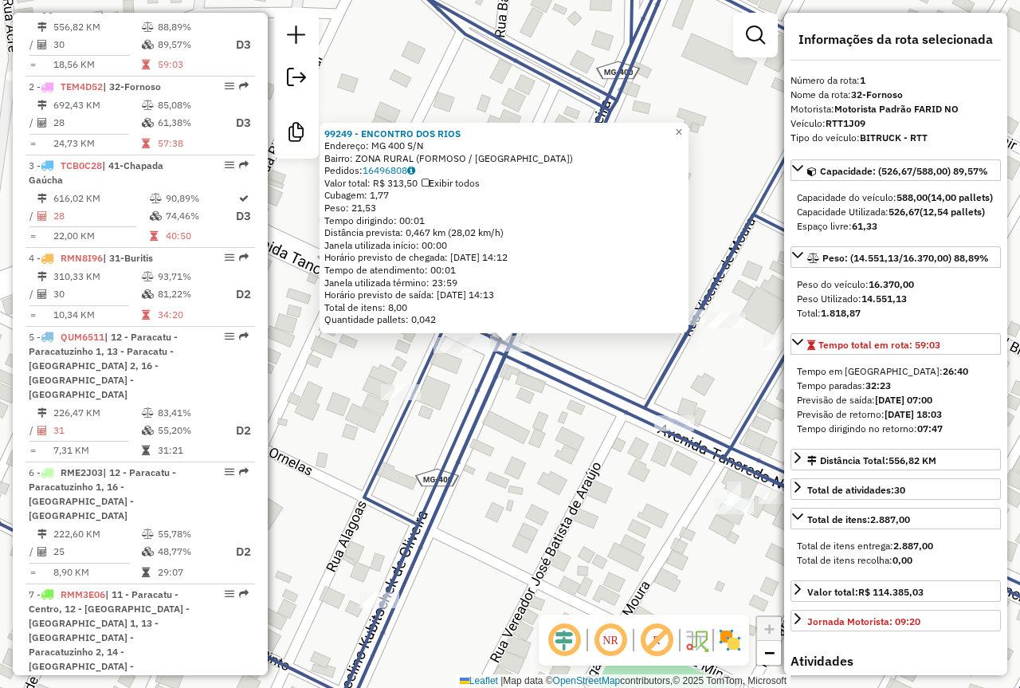
click at [540, 402] on div "99249 - ENCONTRO DOS RIOS Endereço: MG 400 S/N Bairro: ZONA RURAL (FORMOSO / MG…" at bounding box center [510, 344] width 1020 height 688
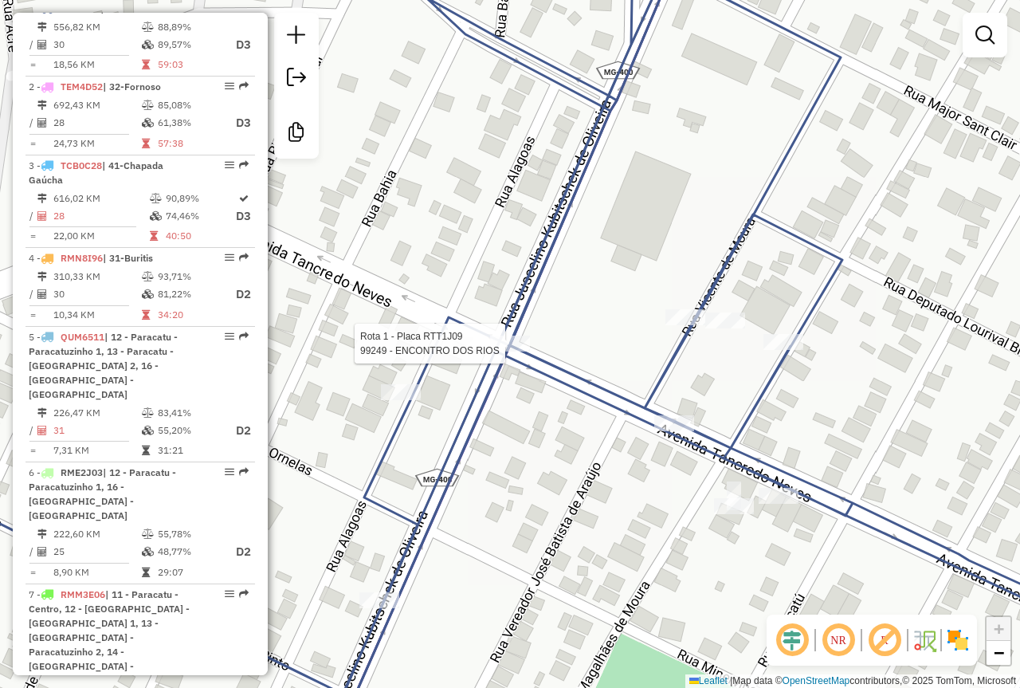
select select "**********"
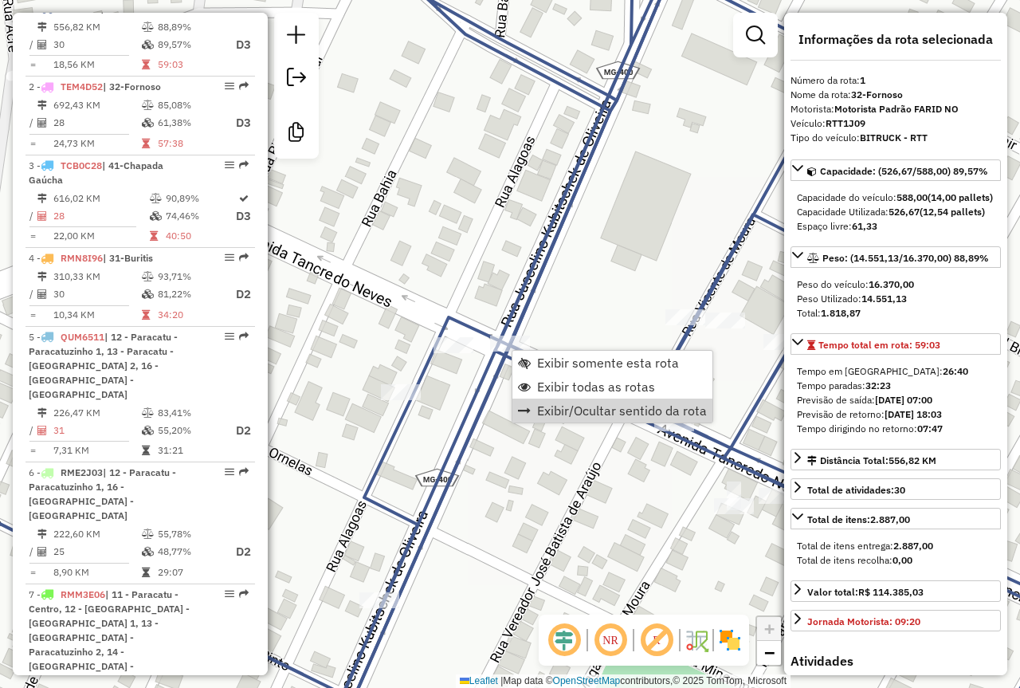
click at [585, 437] on div "Janela de atendimento Grade de atendimento Capacidade Transportadoras Veículos …" at bounding box center [510, 344] width 1020 height 688
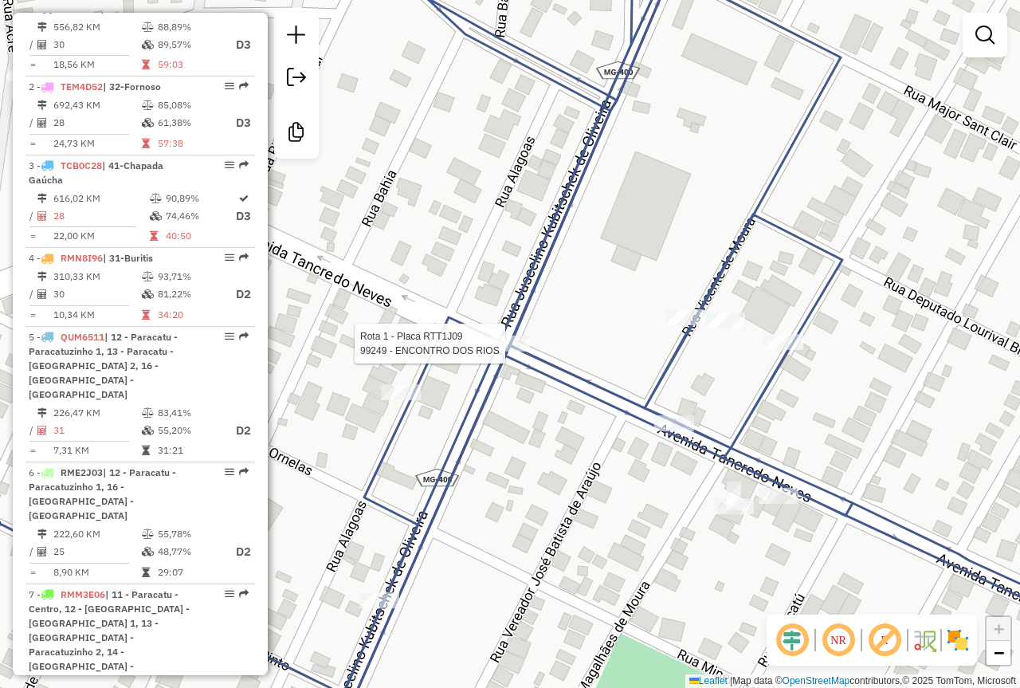
select select "**********"
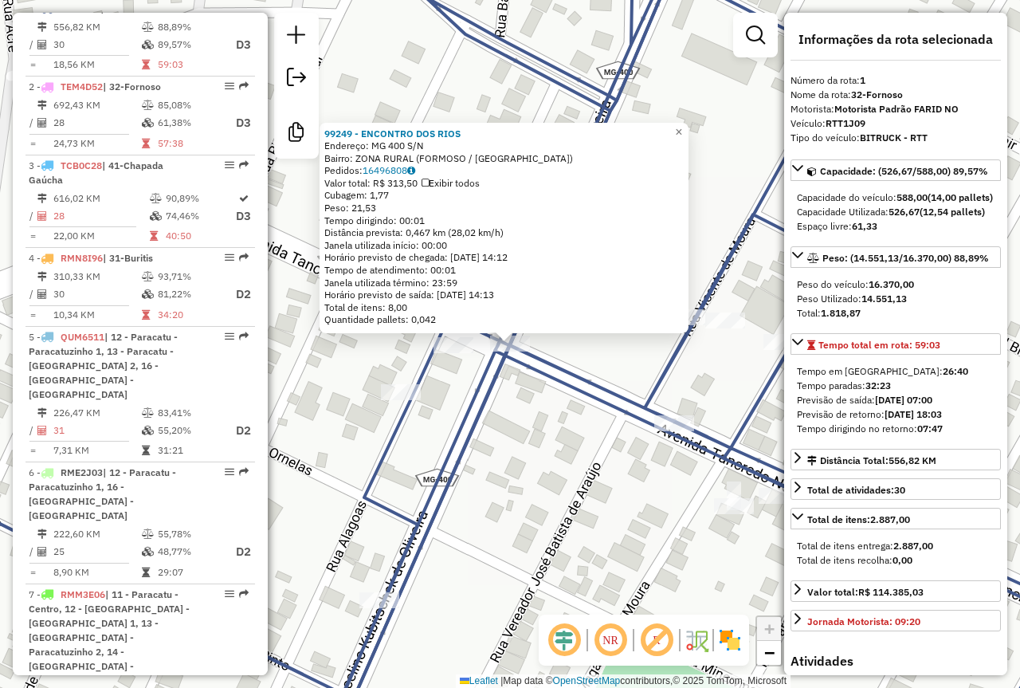
click at [496, 399] on icon at bounding box center [497, 343] width 341 height 825
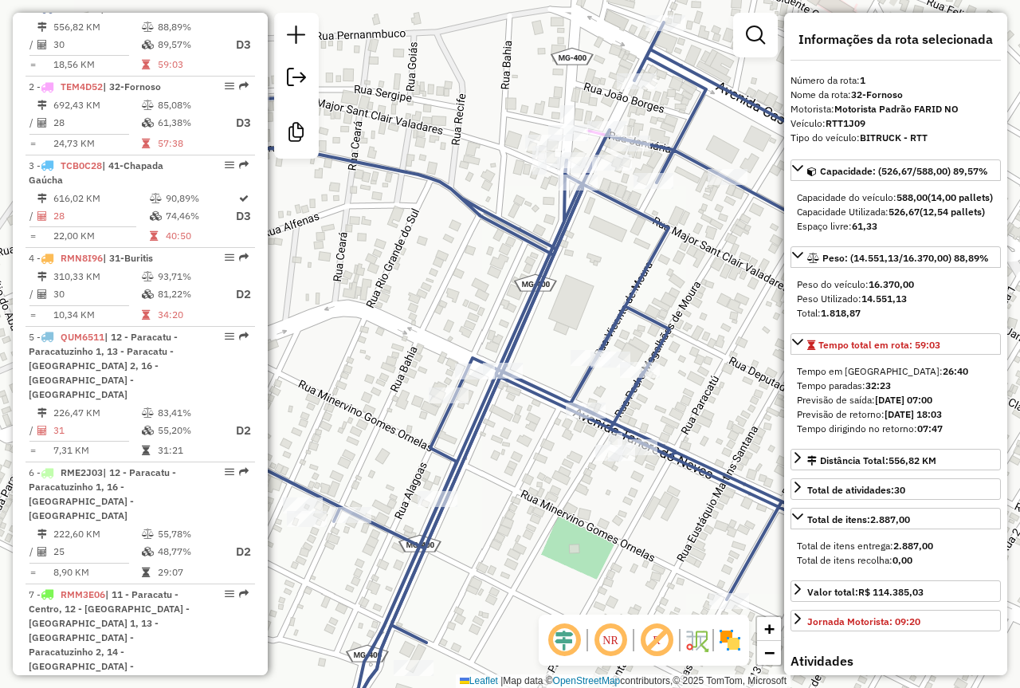
click at [556, 535] on div "Janela de atendimento Grade de atendimento Capacidade Transportadoras Veículos …" at bounding box center [510, 344] width 1020 height 688
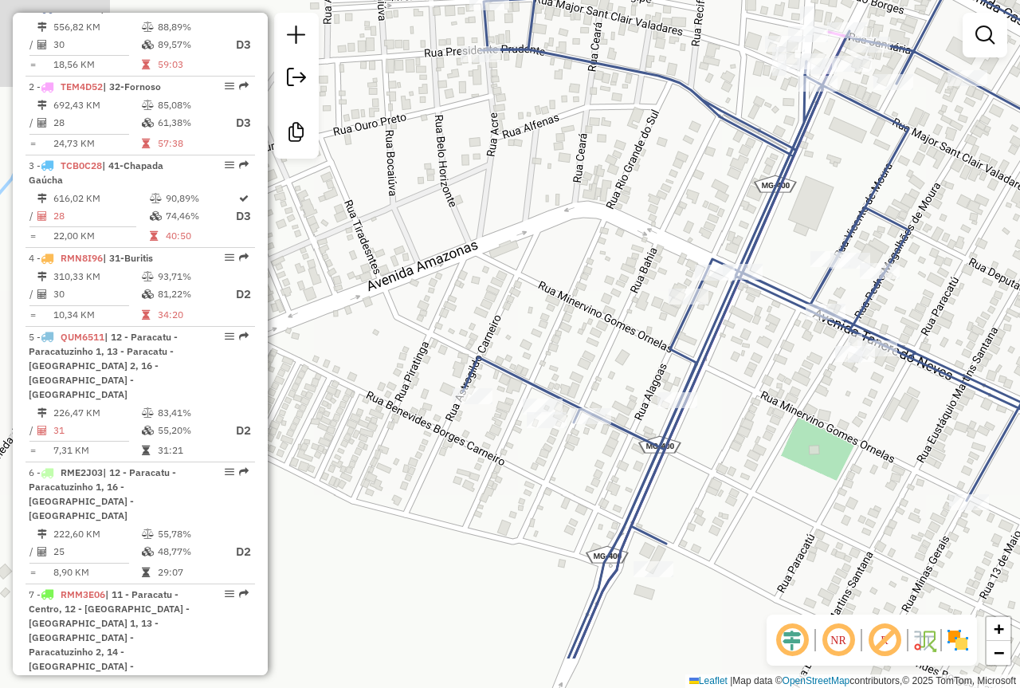
drag, startPoint x: 556, startPoint y: 530, endPoint x: 774, endPoint y: 469, distance: 226.5
click at [793, 437] on div "Janela de atendimento Grade de atendimento Capacidade Transportadoras Veículos …" at bounding box center [510, 344] width 1020 height 688
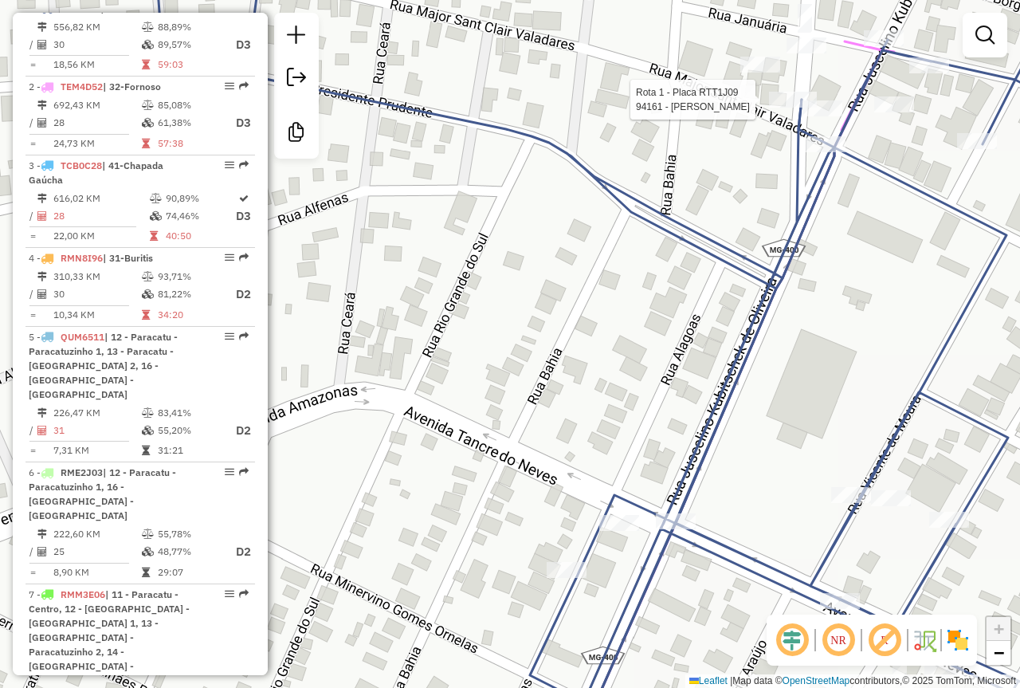
select select "**********"
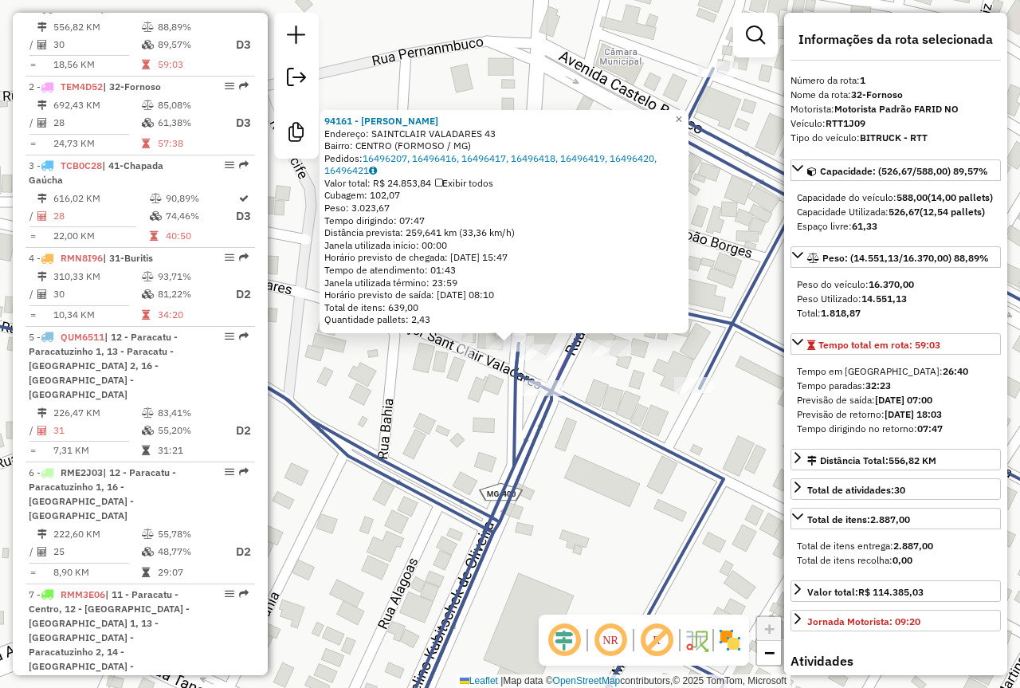
click at [756, 21] on link at bounding box center [755, 35] width 32 height 32
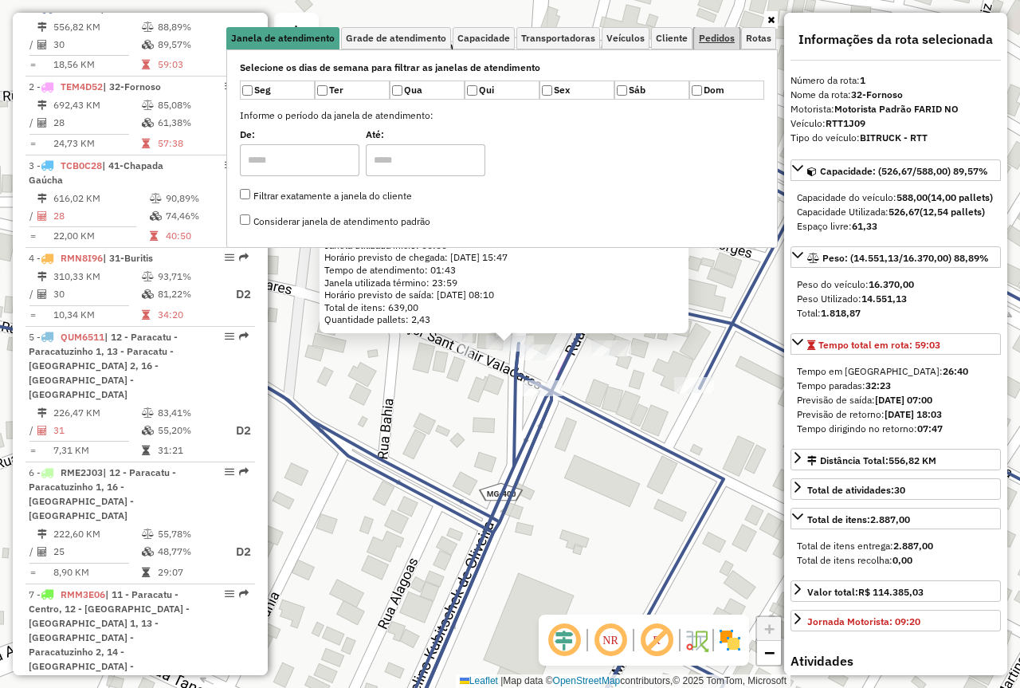
click at [712, 40] on span "Pedidos" at bounding box center [717, 38] width 36 height 10
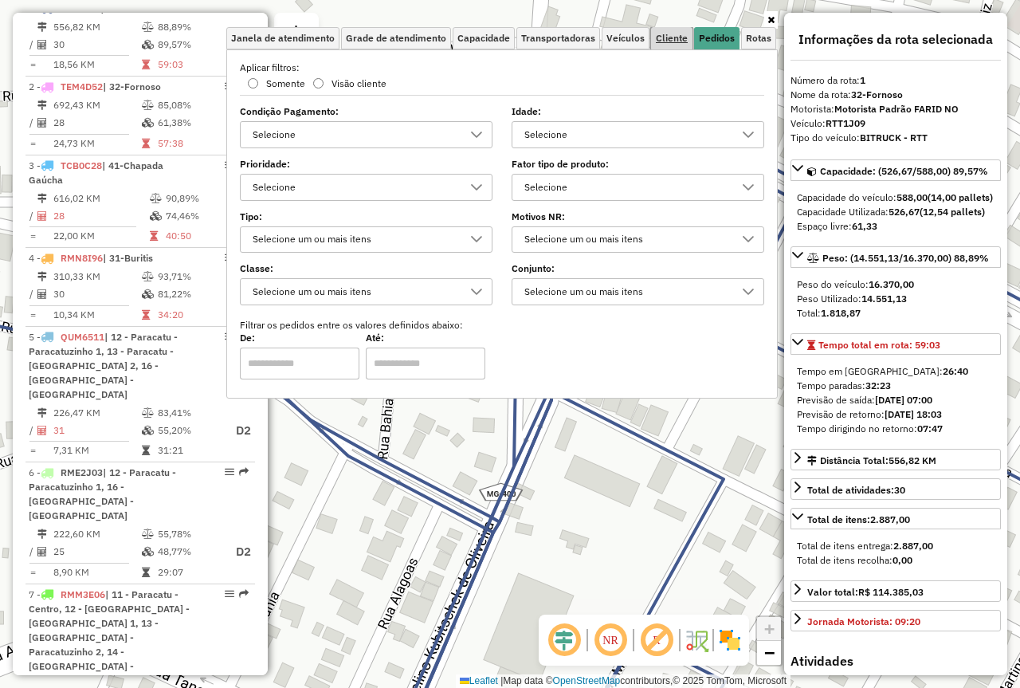
click at [673, 38] on span "Cliente" at bounding box center [672, 38] width 32 height 10
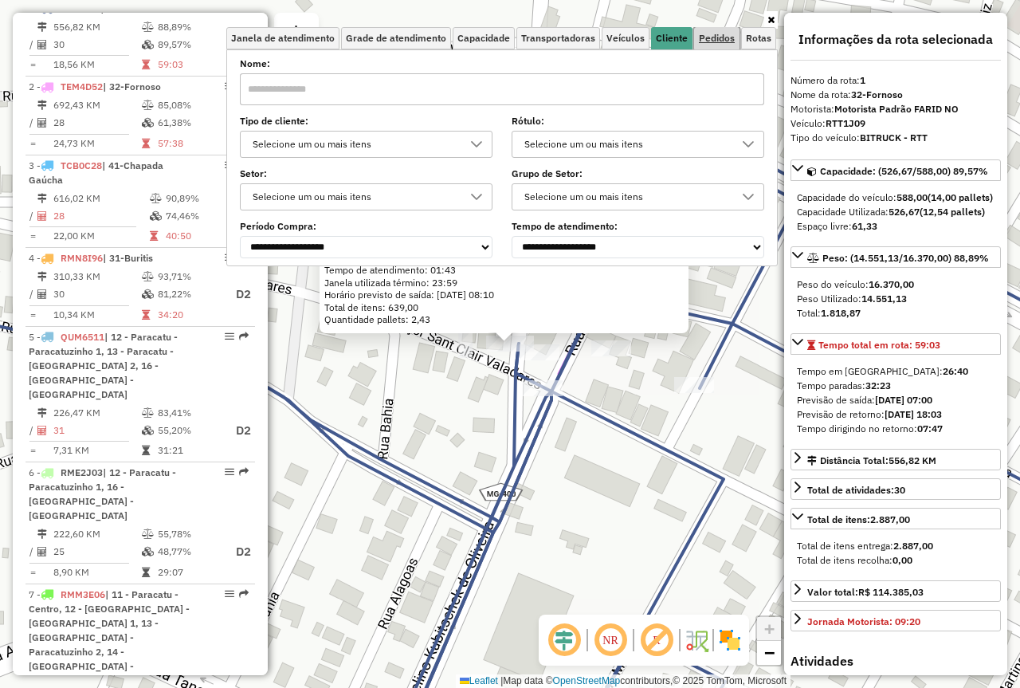
click at [701, 38] on span "Pedidos" at bounding box center [717, 38] width 36 height 10
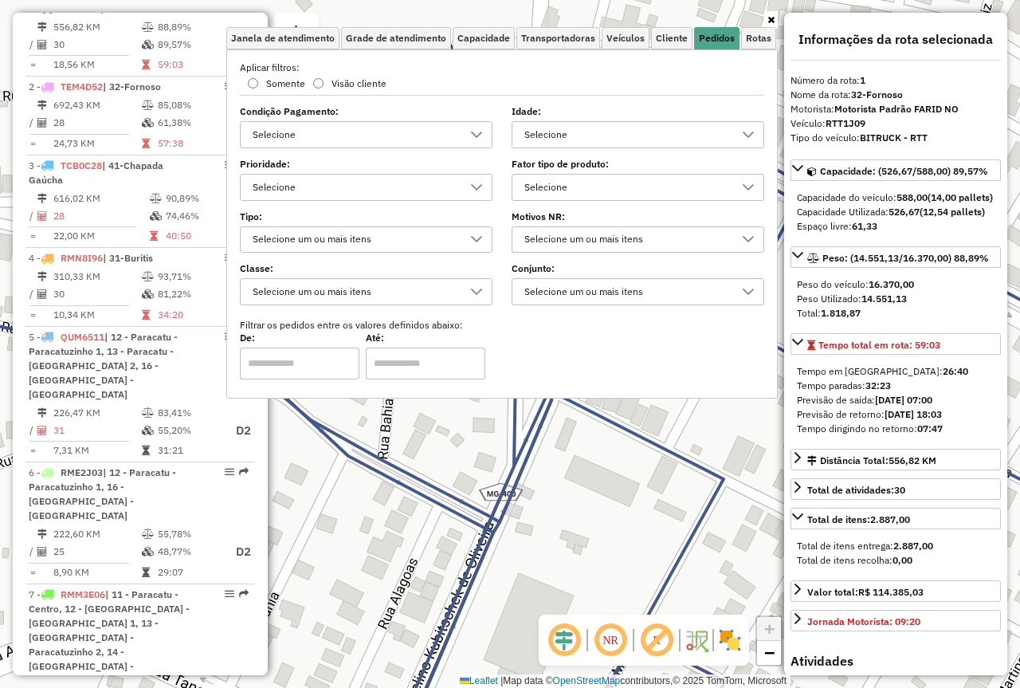
click at [584, 153] on div "Aplicar filtros: Somente Visão cliente Condição Pagamento: Selecione Idade: Sel…" at bounding box center [502, 220] width 524 height 319
click at [588, 141] on div "Selecione" at bounding box center [626, 134] width 214 height 25
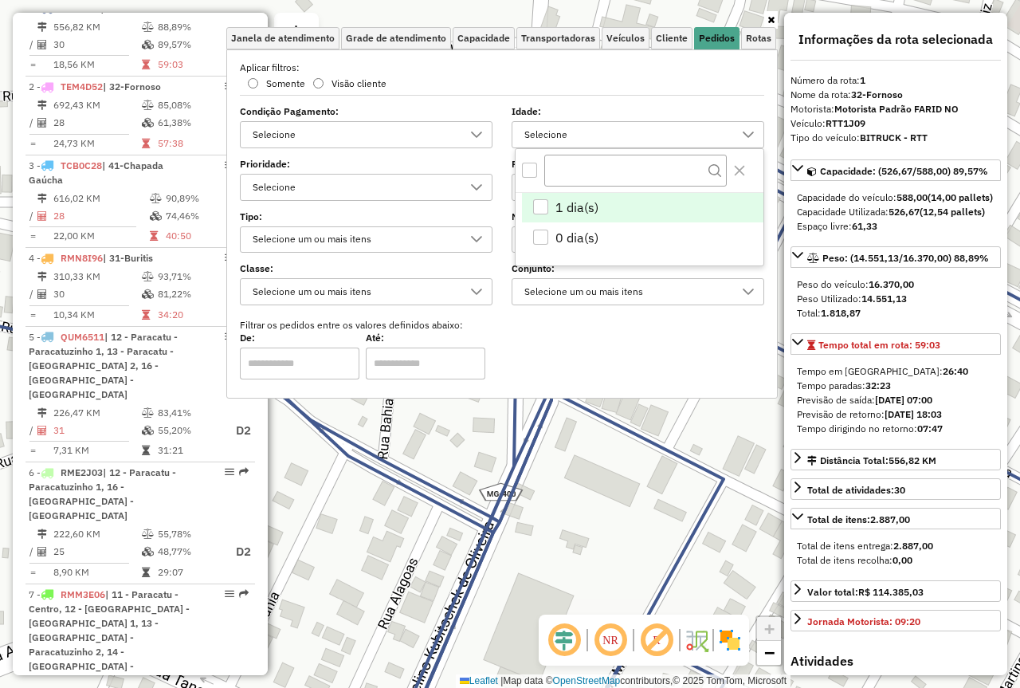
click at [545, 209] on div "1 dia(s)" at bounding box center [540, 206] width 15 height 15
click at [627, 425] on icon at bounding box center [510, 413] width 1224 height 688
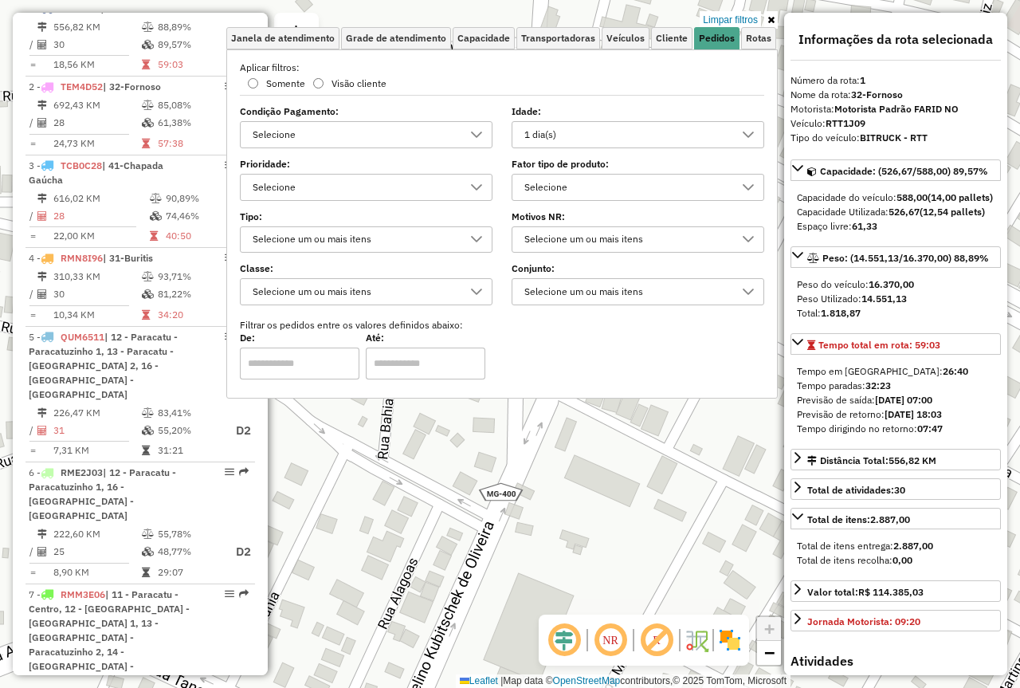
click at [627, 425] on div "Limpar filtros Janela de atendimento Grade de atendimento Capacidade Transporta…" at bounding box center [510, 344] width 1020 height 688
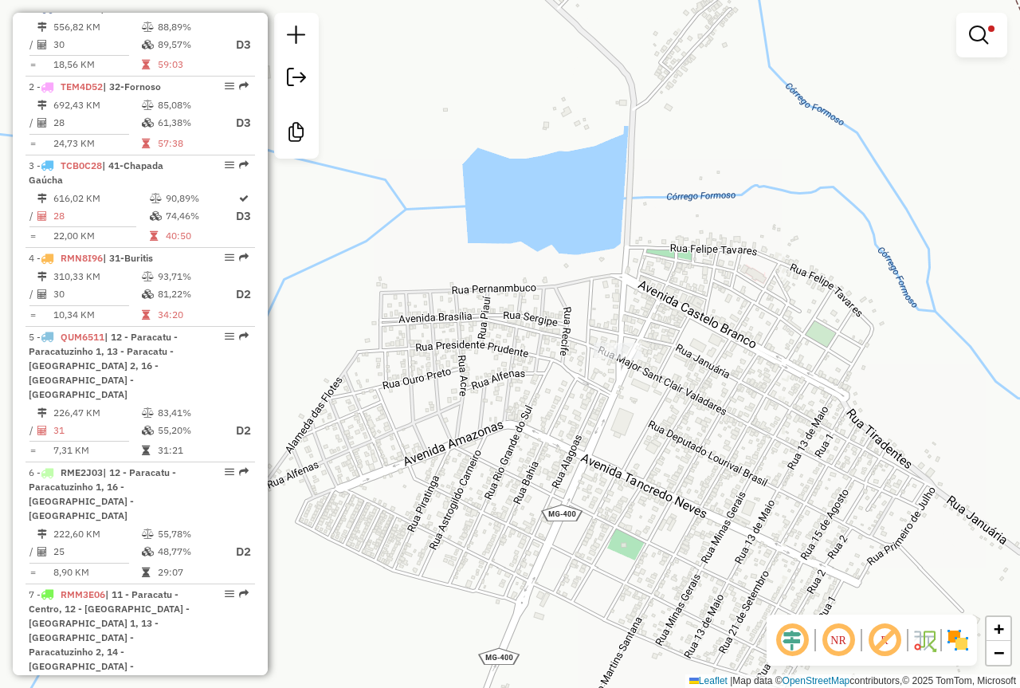
drag, startPoint x: 637, startPoint y: 413, endPoint x: 672, endPoint y: 246, distance: 170.1
click at [660, 337] on div "Limpar filtros Janela de atendimento Grade de atendimento Capacidade Transporta…" at bounding box center [510, 344] width 1020 height 688
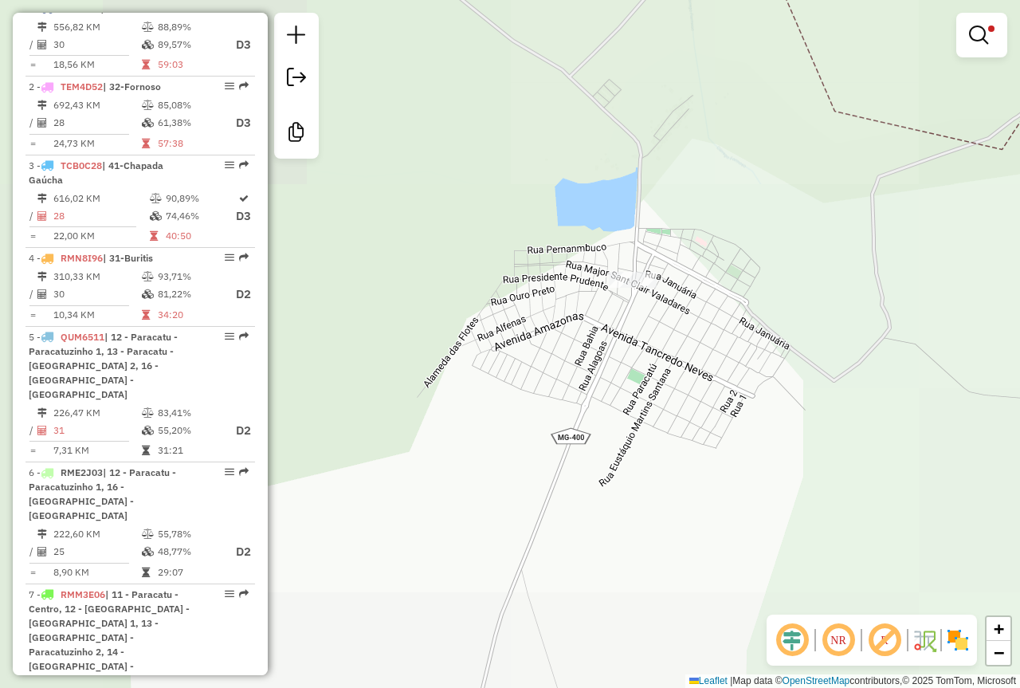
drag, startPoint x: 708, startPoint y: 274, endPoint x: 656, endPoint y: 295, distance: 56.5
click at [680, 306] on div "Limpar filtros Janela de atendimento Grade de atendimento Capacidade Transporta…" at bounding box center [510, 344] width 1020 height 688
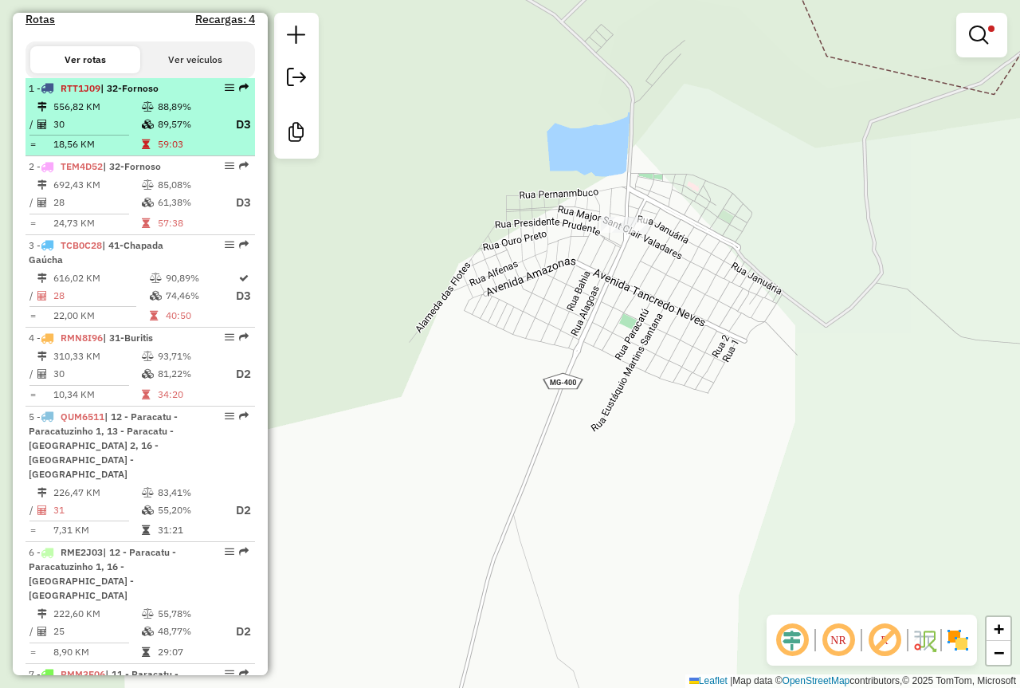
scroll to position [449, 0]
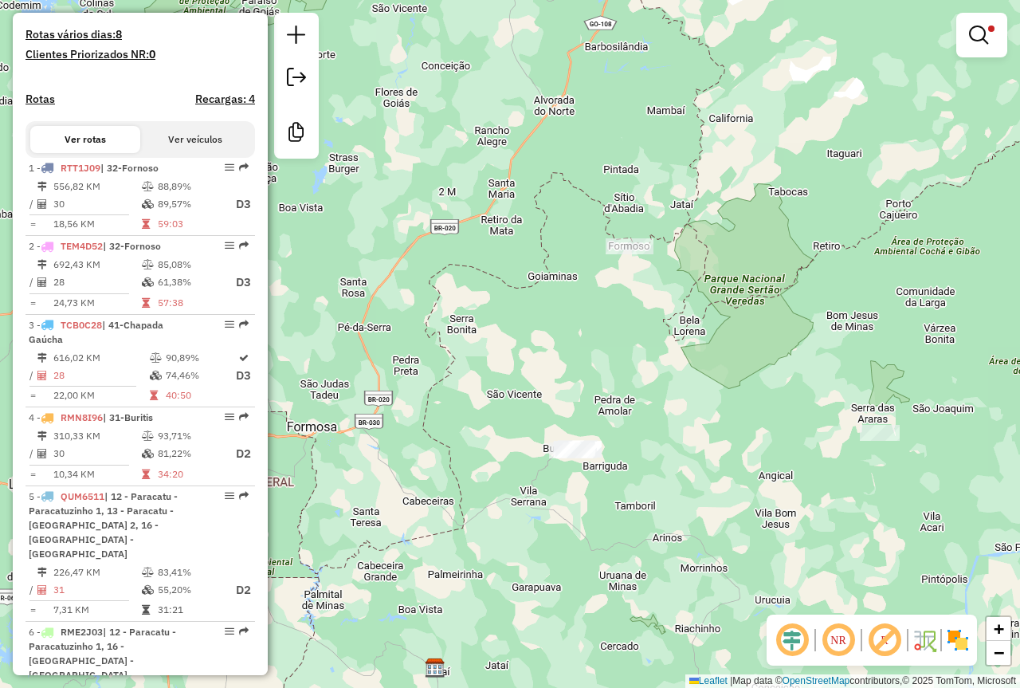
drag, startPoint x: 664, startPoint y: 394, endPoint x: 699, endPoint y: 400, distance: 36.3
click at [695, 395] on div "Limpar filtros Janela de atendimento Grade de atendimento Capacidade Transporta…" at bounding box center [510, 344] width 1020 height 688
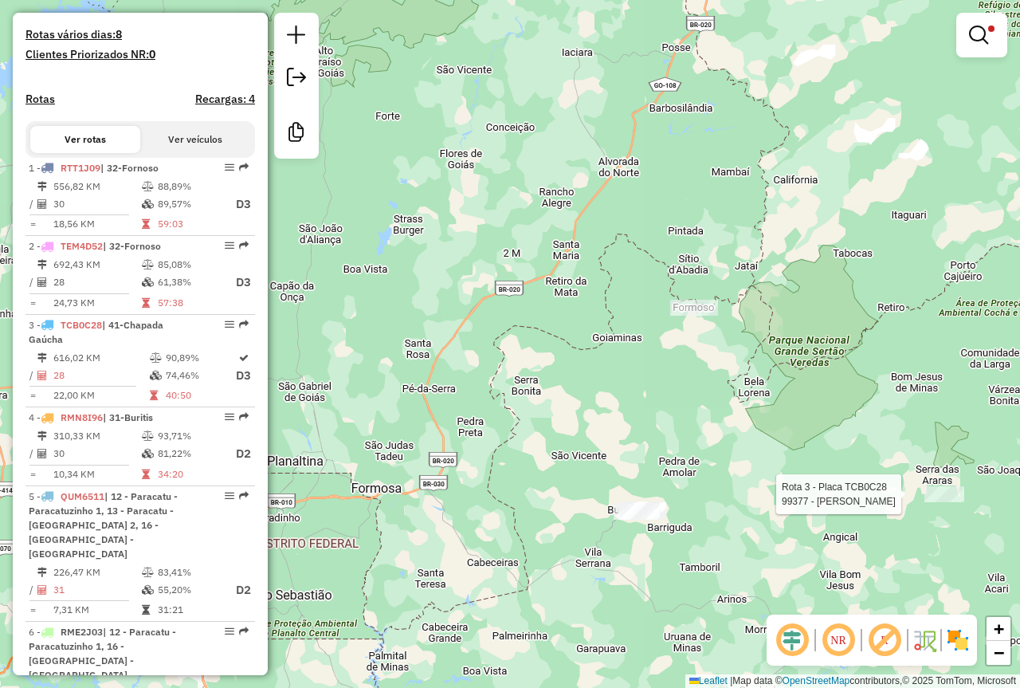
click at [936, 502] on div at bounding box center [944, 494] width 40 height 16
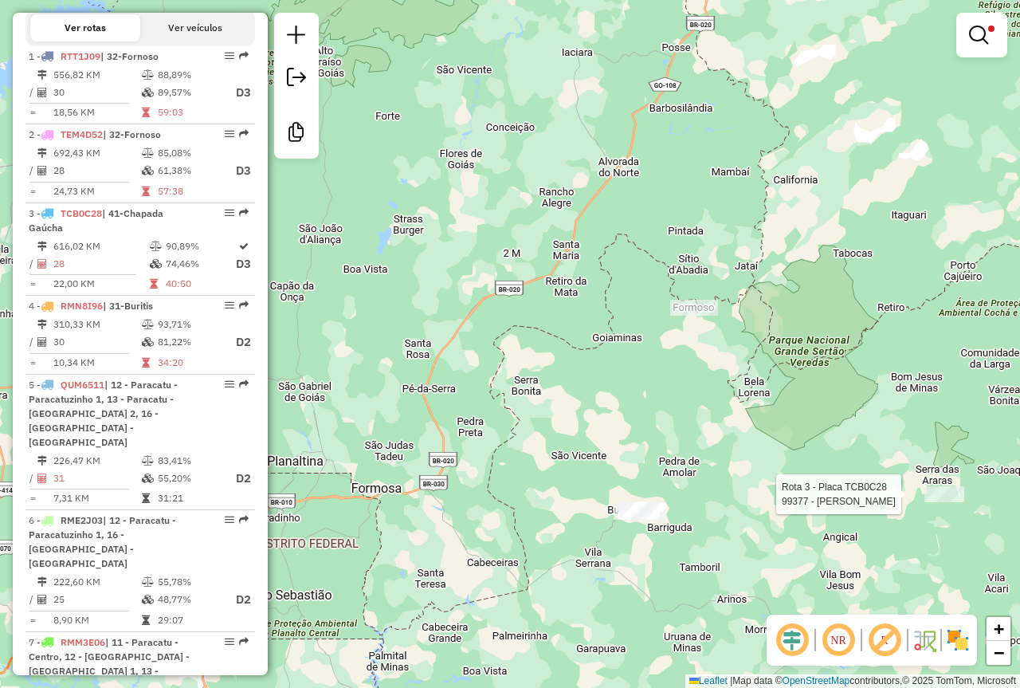
select select "**********"
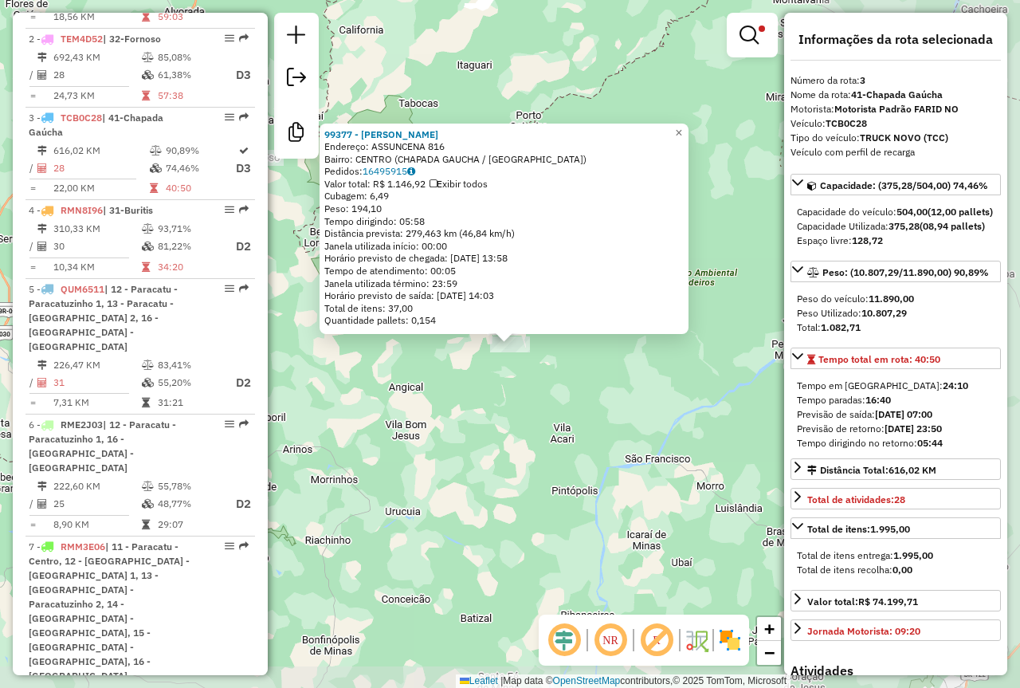
scroll to position [766, 0]
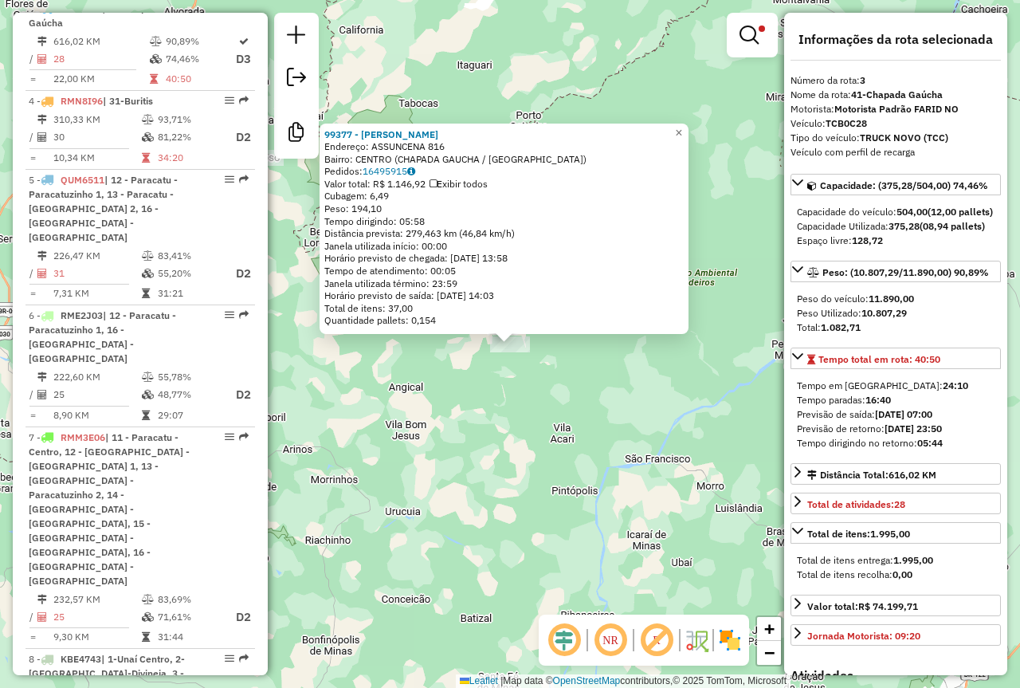
click at [548, 423] on div "99377 - DEBORA MARCAL COSTA Endereço: ASSUNCENA 816 Bairro: CENTRO (CHAPADA GAU…" at bounding box center [510, 344] width 1020 height 688
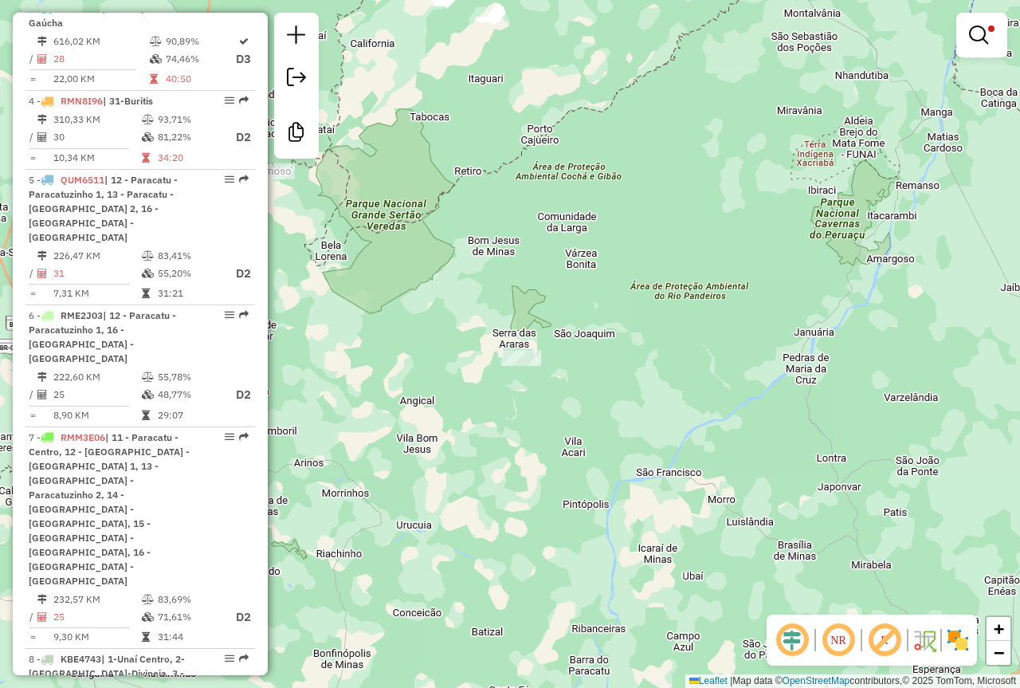
drag, startPoint x: 452, startPoint y: 377, endPoint x: 714, endPoint y: 572, distance: 326.8
click at [631, 522] on div "Limpar filtros Janela de atendimento Grade de atendimento Capacidade Transporta…" at bounding box center [510, 344] width 1020 height 688
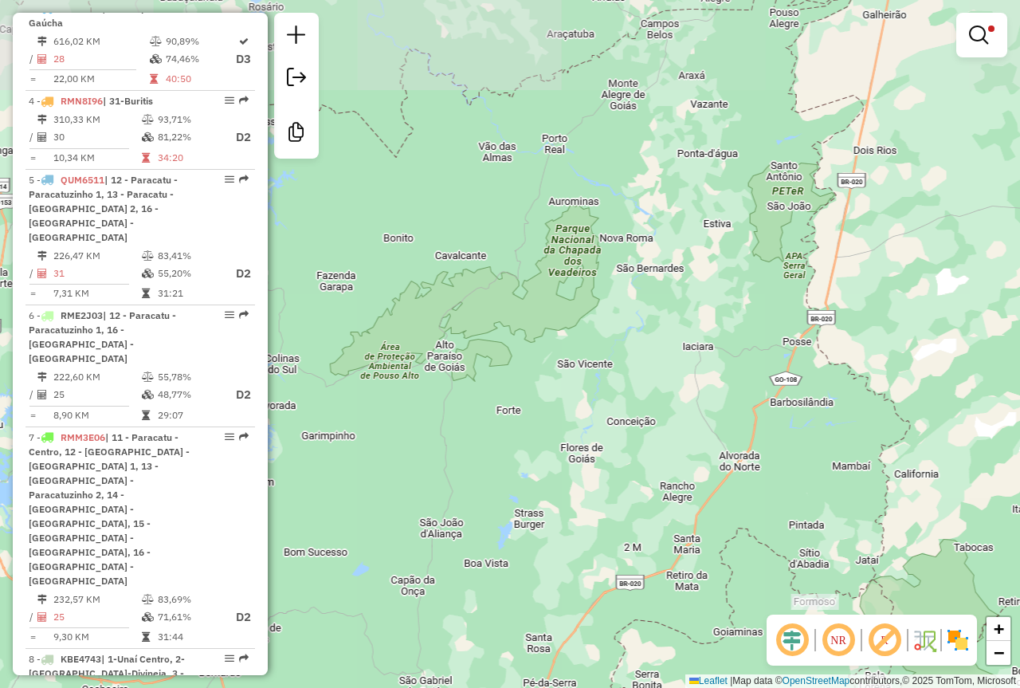
drag, startPoint x: 719, startPoint y: 563, endPoint x: 625, endPoint y: 361, distance: 223.1
click at [659, 467] on div "Limpar filtros Janela de atendimento Grade de atendimento Capacidade Transporta…" at bounding box center [510, 344] width 1020 height 688
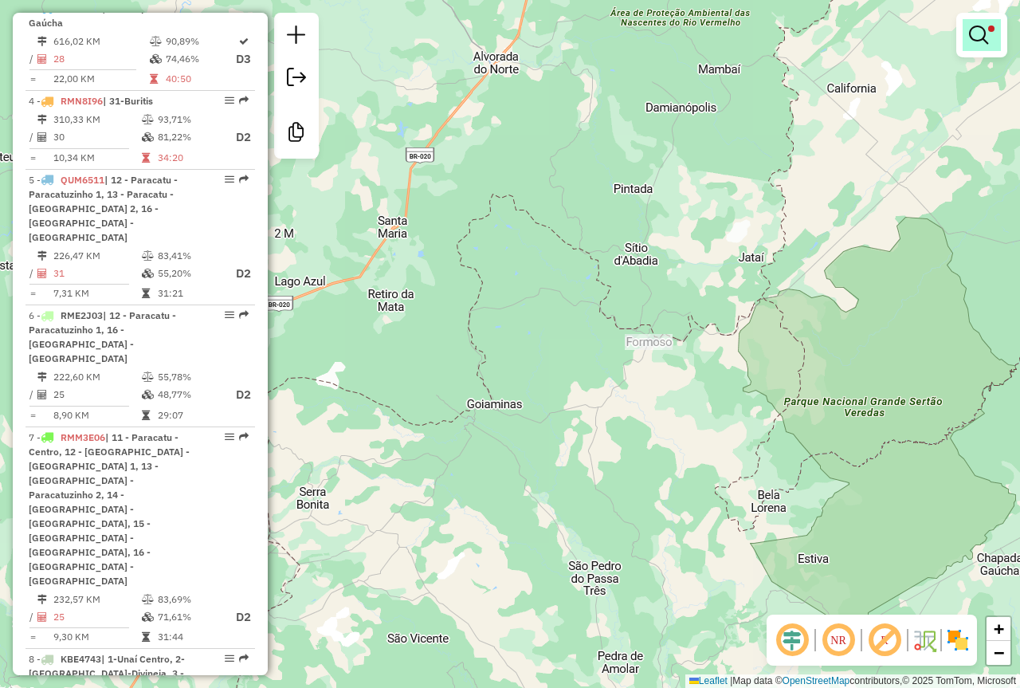
click at [970, 41] on em at bounding box center [978, 34] width 19 height 19
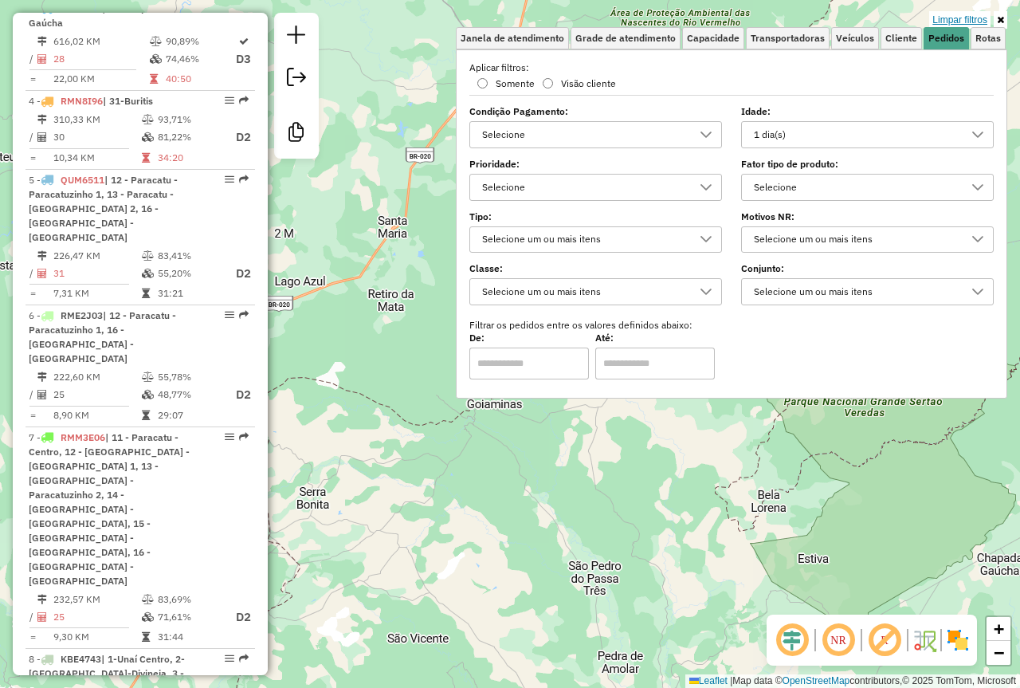
click at [983, 19] on link "Limpar filtros" at bounding box center [959, 20] width 61 height 18
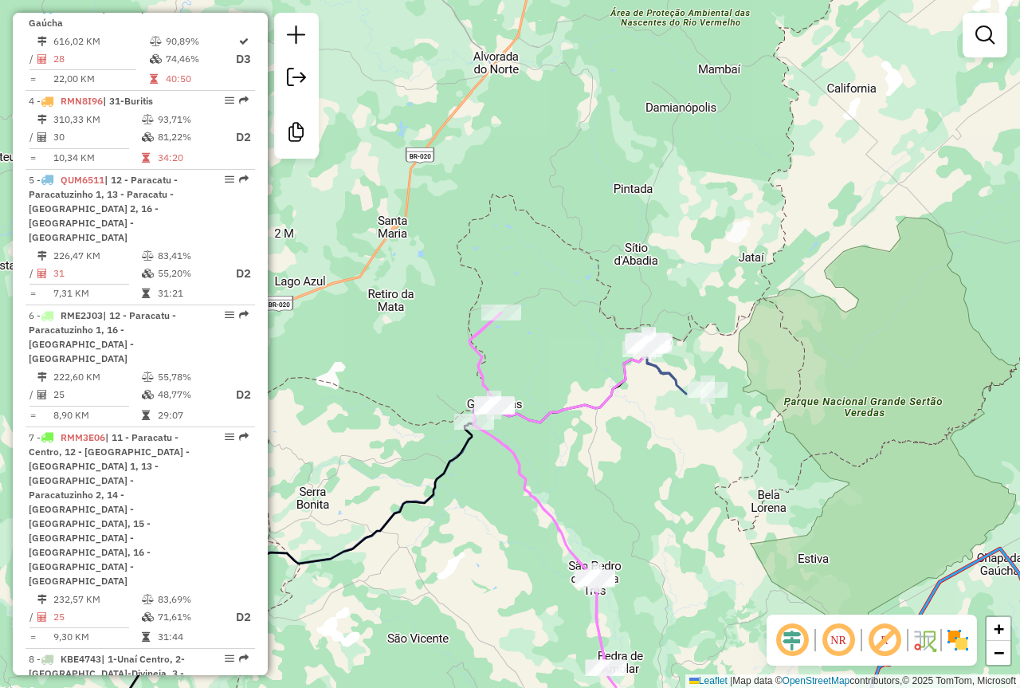
click at [705, 524] on div "Janela de atendimento Grade de atendimento Capacidade Transportadoras Veículos …" at bounding box center [510, 344] width 1020 height 688
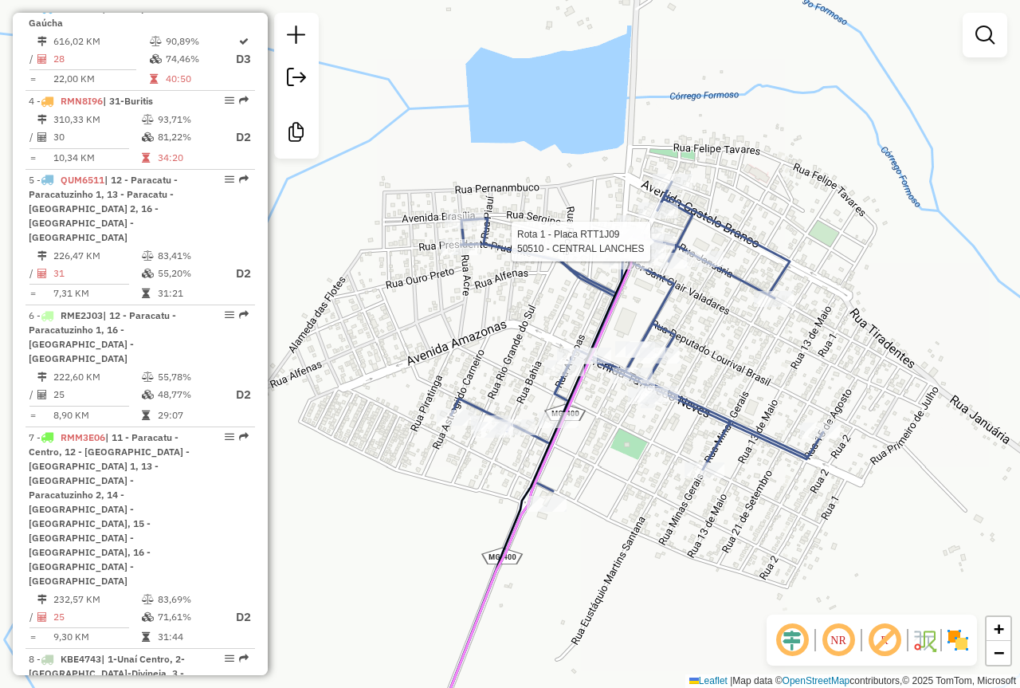
select select "**********"
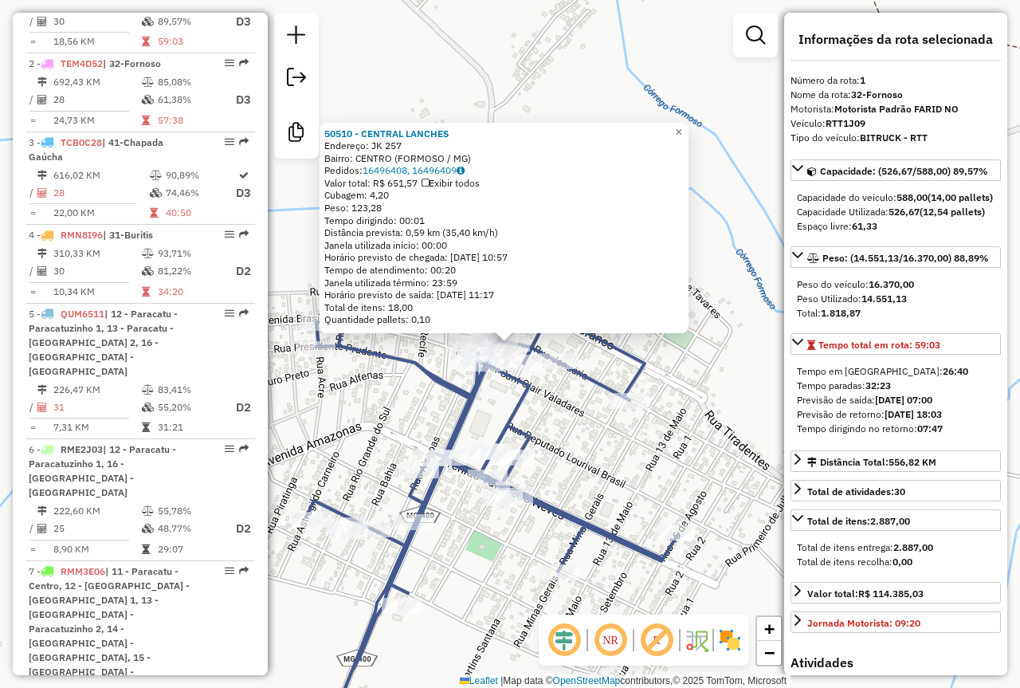
scroll to position [609, 0]
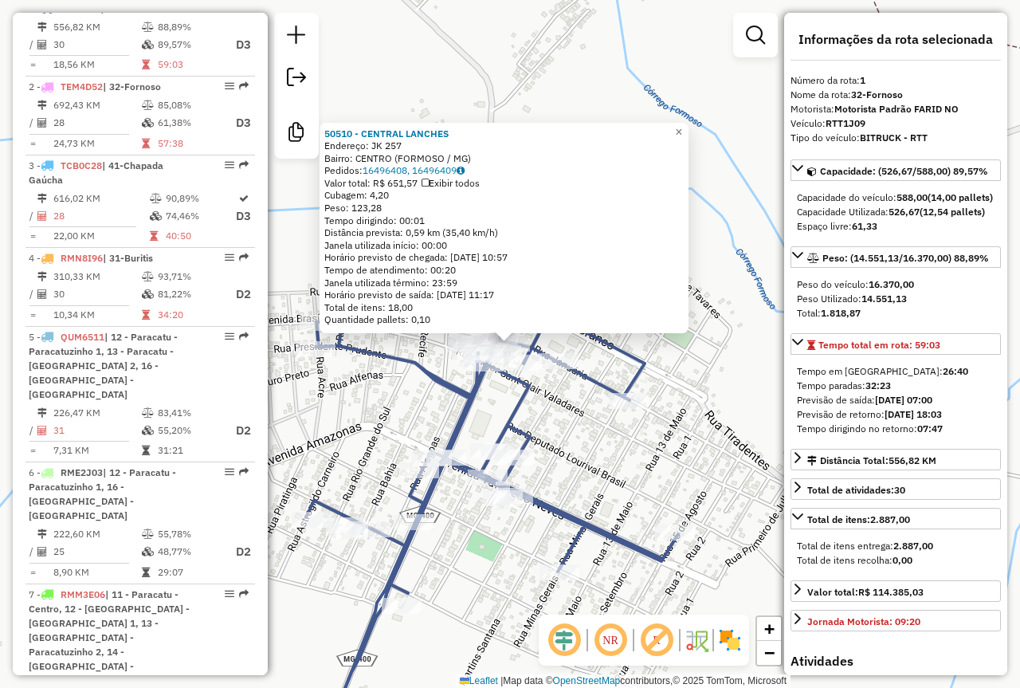
click at [701, 490] on div "50510 - CENTRAL LANCHES Endereço: JK 257 Bairro: CENTRO (FORMOSO / MG) Pedidos:…" at bounding box center [510, 344] width 1020 height 688
click at [656, 489] on div "50510 - CENTRAL LANCHES Endereço: JK 257 Bairro: CENTRO (FORMOSO / MG) Pedidos:…" at bounding box center [510, 344] width 1020 height 688
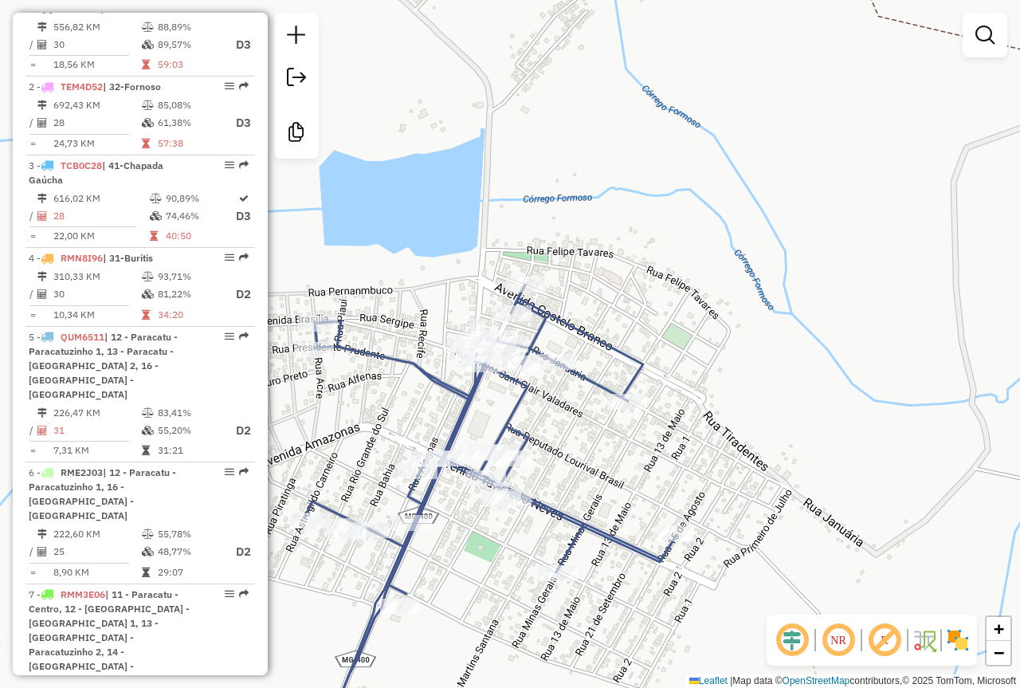
drag, startPoint x: 660, startPoint y: 476, endPoint x: 754, endPoint y: 309, distance: 190.8
click at [735, 345] on div "Janela de atendimento Grade de atendimento Capacidade Transportadoras Veículos …" at bounding box center [510, 344] width 1020 height 688
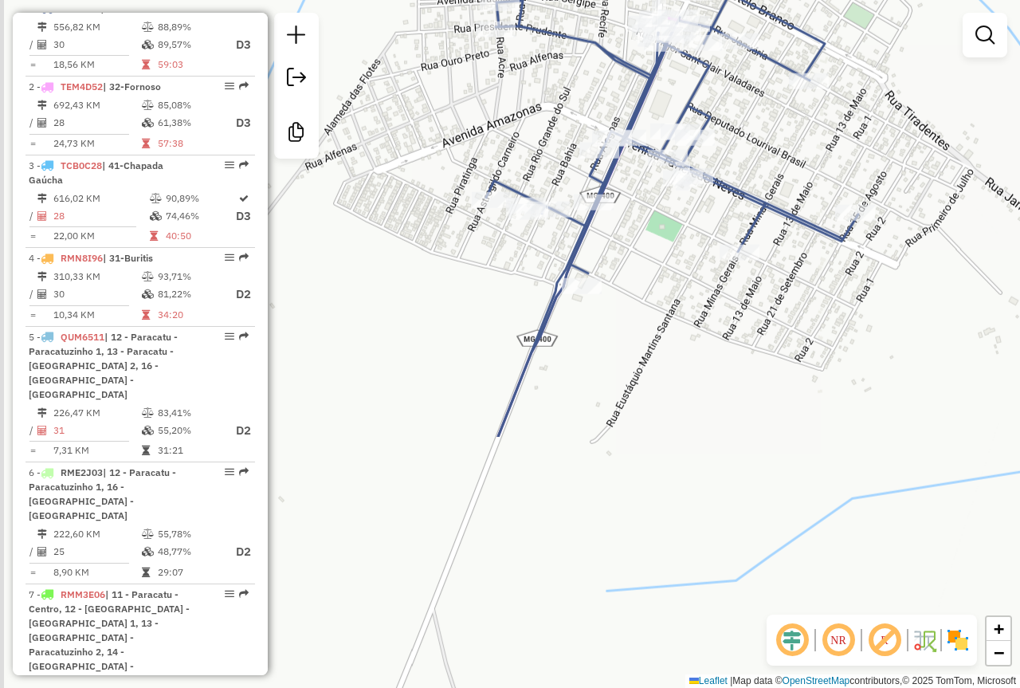
drag, startPoint x: 680, startPoint y: 429, endPoint x: 707, endPoint y: 350, distance: 83.7
click at [689, 409] on div "Janela de atendimento Grade de atendimento Capacidade Transportadoras Veículos …" at bounding box center [510, 344] width 1020 height 688
